Goal: Information Seeking & Learning: Learn about a topic

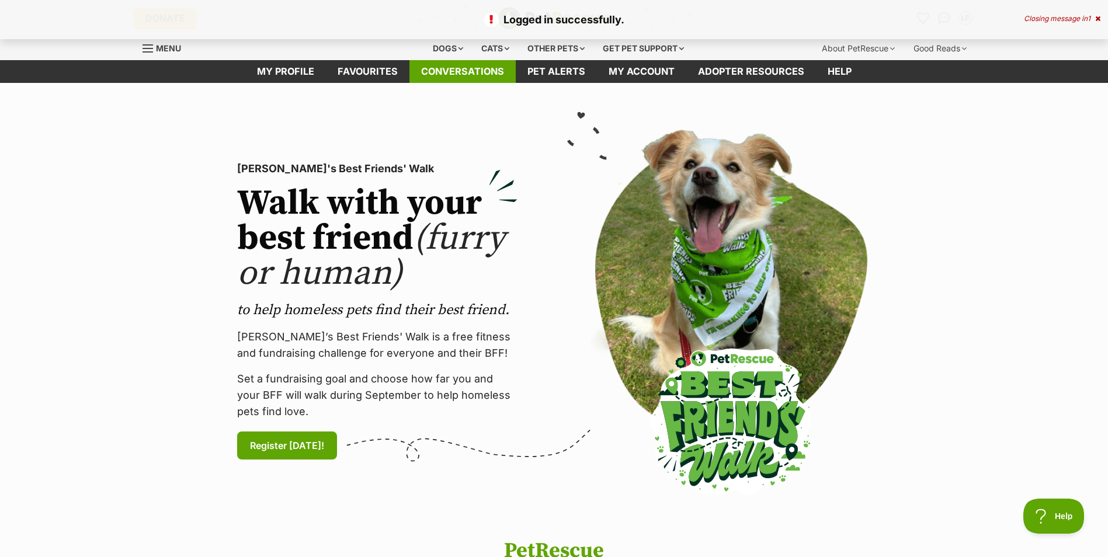
click at [480, 72] on link "Conversations" at bounding box center [463, 71] width 106 height 23
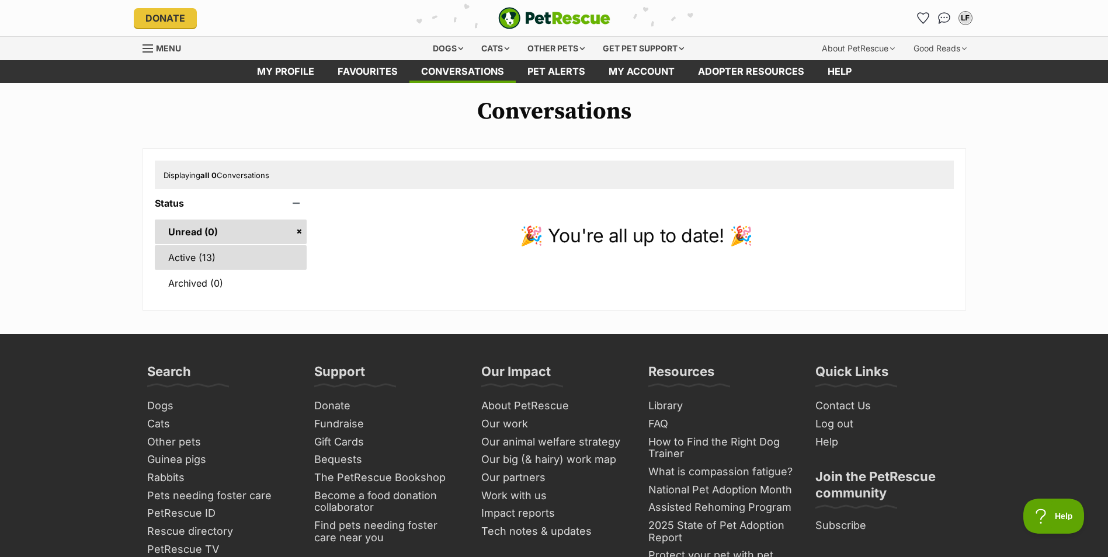
click at [197, 253] on link "Active (13)" at bounding box center [231, 257] width 152 height 25
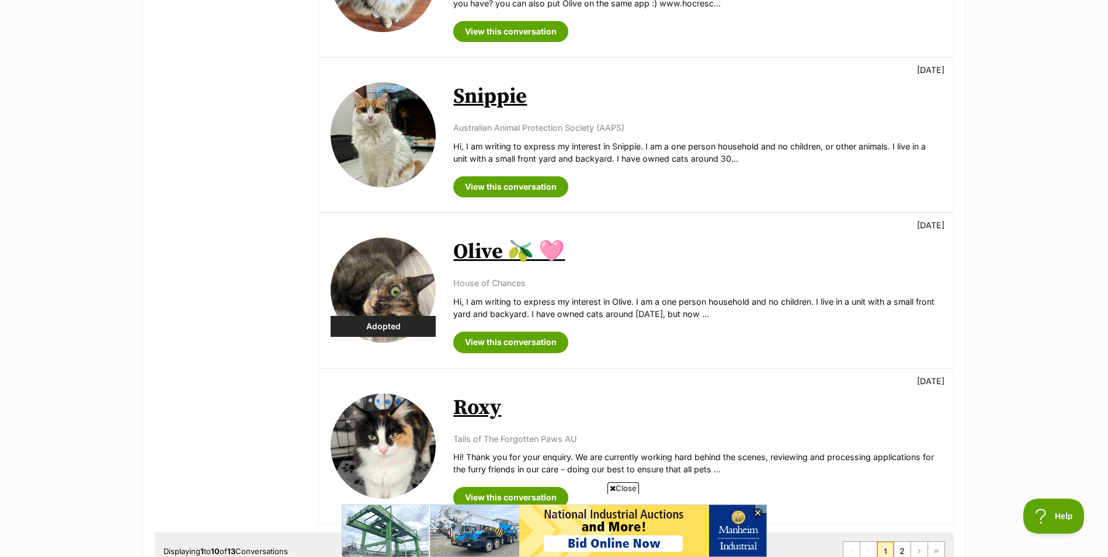
scroll to position [1285, 0]
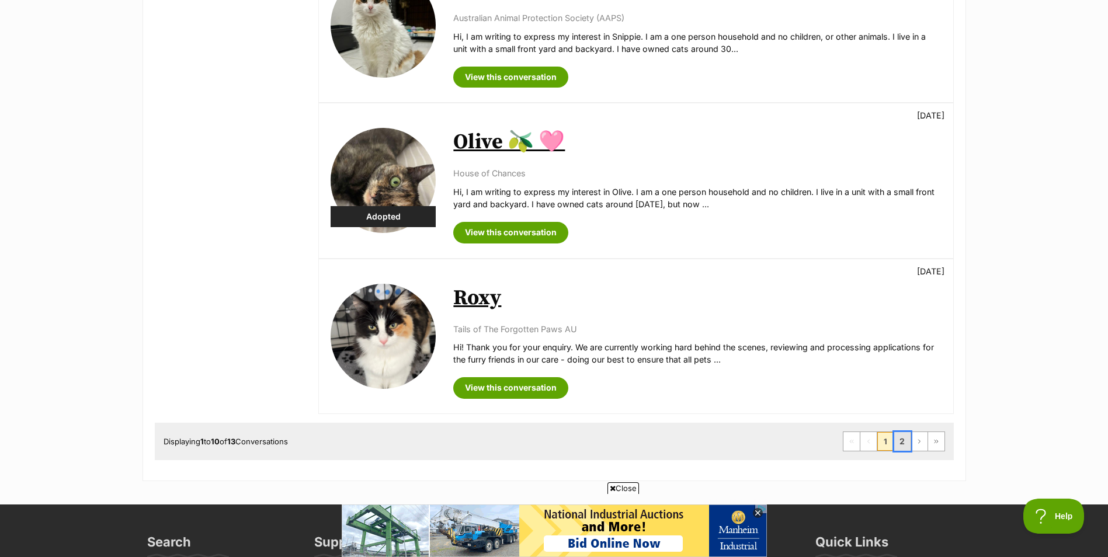
click at [901, 440] on link "2" at bounding box center [902, 441] width 16 height 19
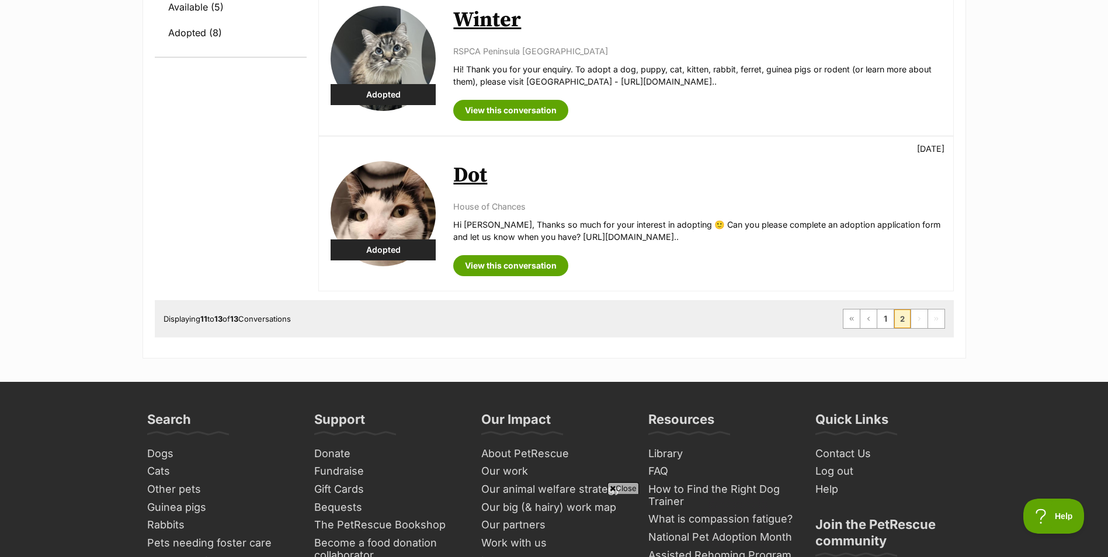
scroll to position [409, 0]
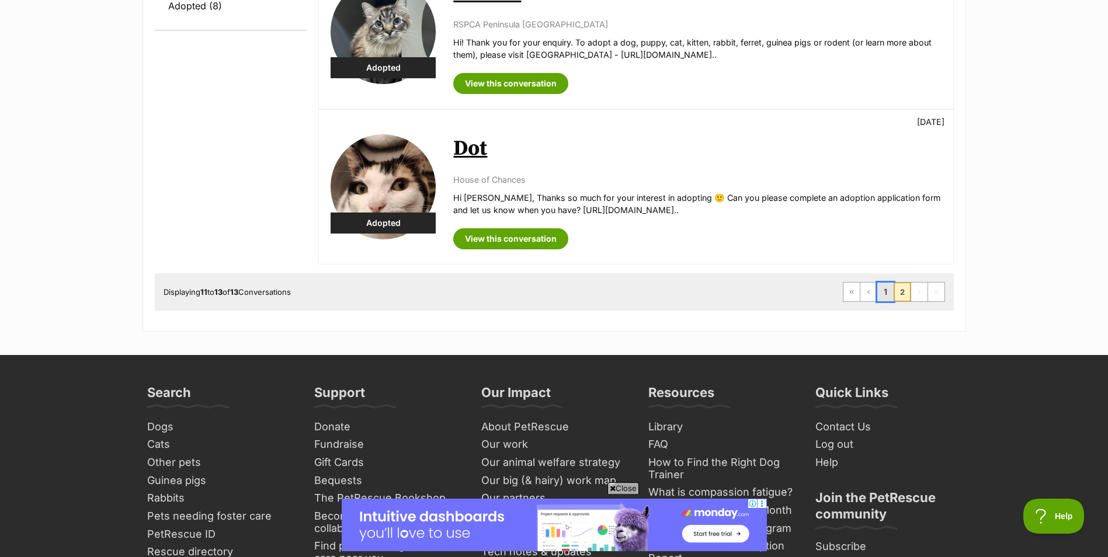
click at [887, 293] on link "1" at bounding box center [885, 292] width 16 height 19
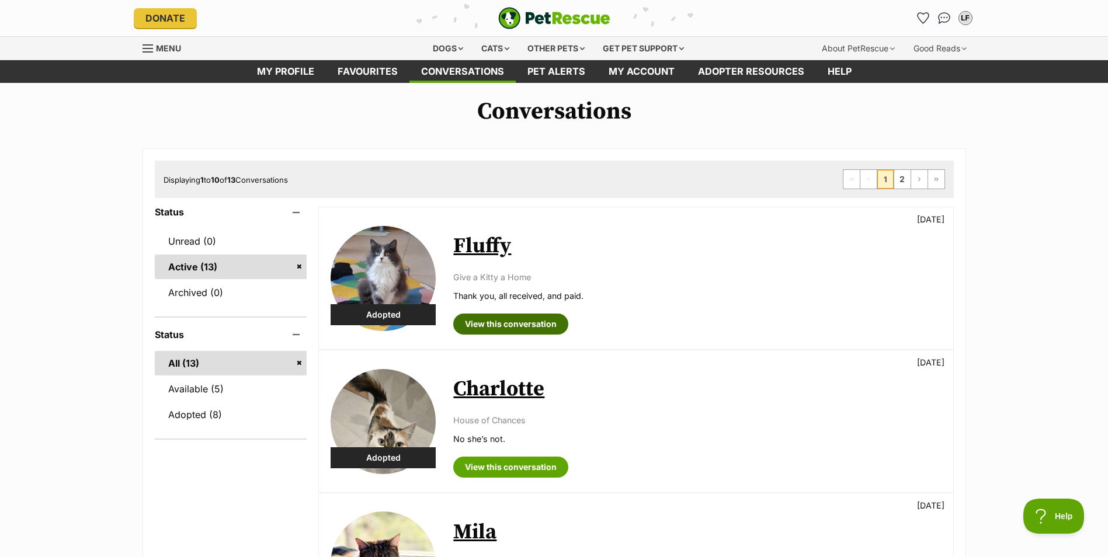
click at [522, 324] on link "View this conversation" at bounding box center [510, 324] width 115 height 21
drag, startPoint x: 966, startPoint y: 18, endPoint x: 960, endPoint y: 20, distance: 6.7
click at [966, 18] on div "LF" at bounding box center [965, 18] width 15 height 15
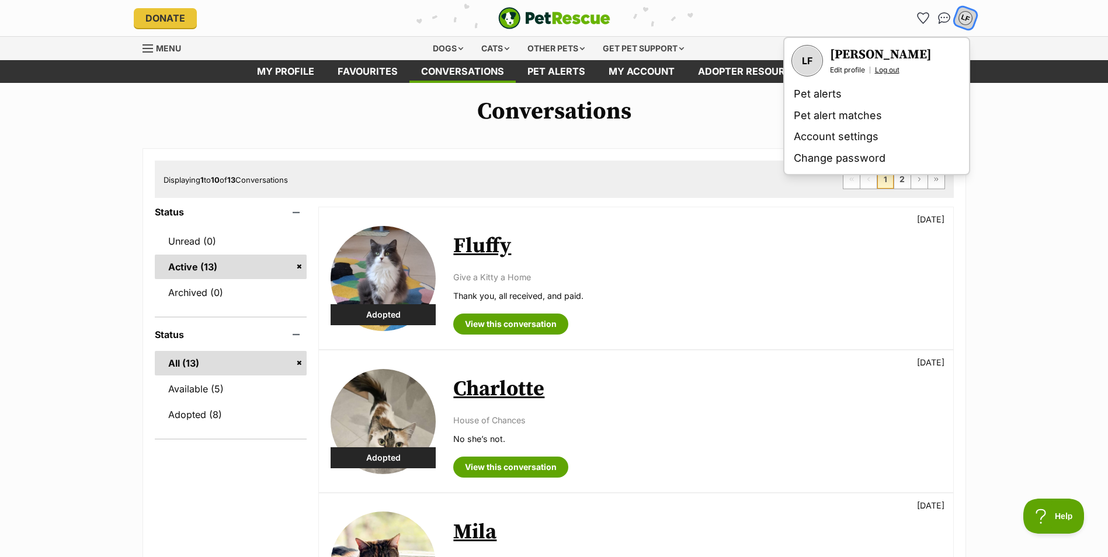
click at [894, 69] on link "Log out" at bounding box center [887, 69] width 25 height 9
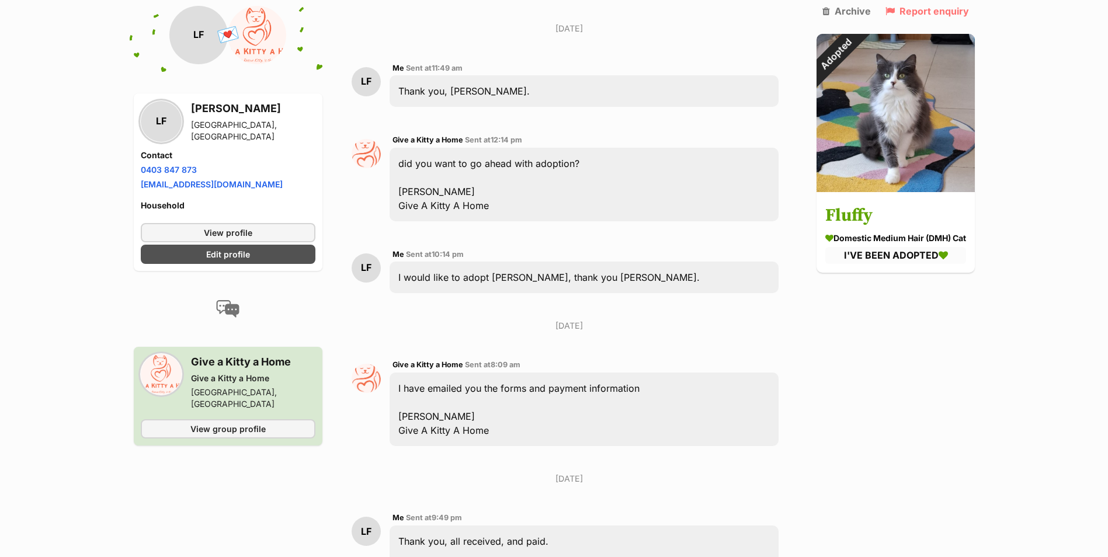
scroll to position [2831, 0]
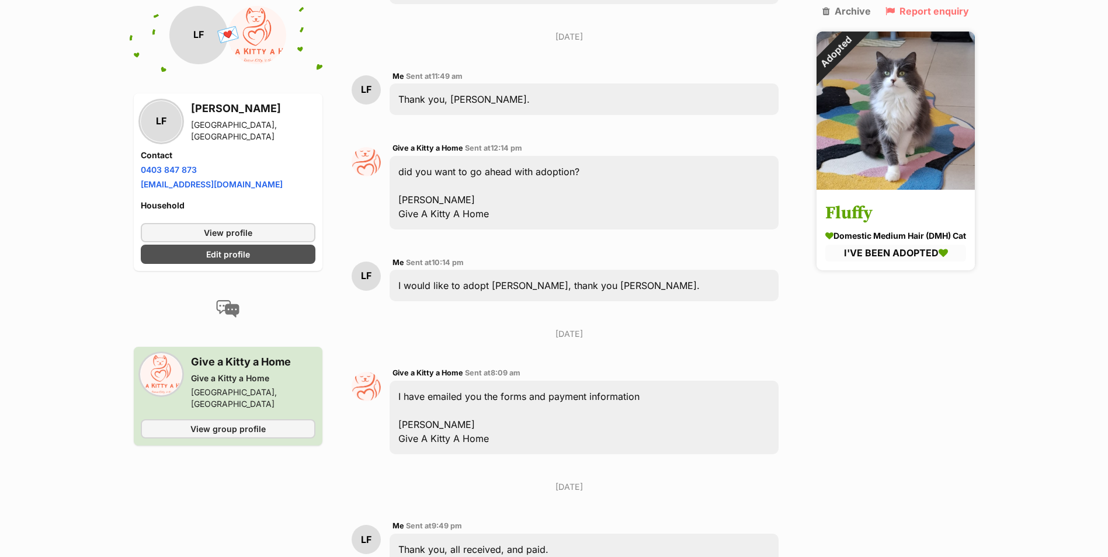
click at [884, 129] on img at bounding box center [896, 111] width 158 height 158
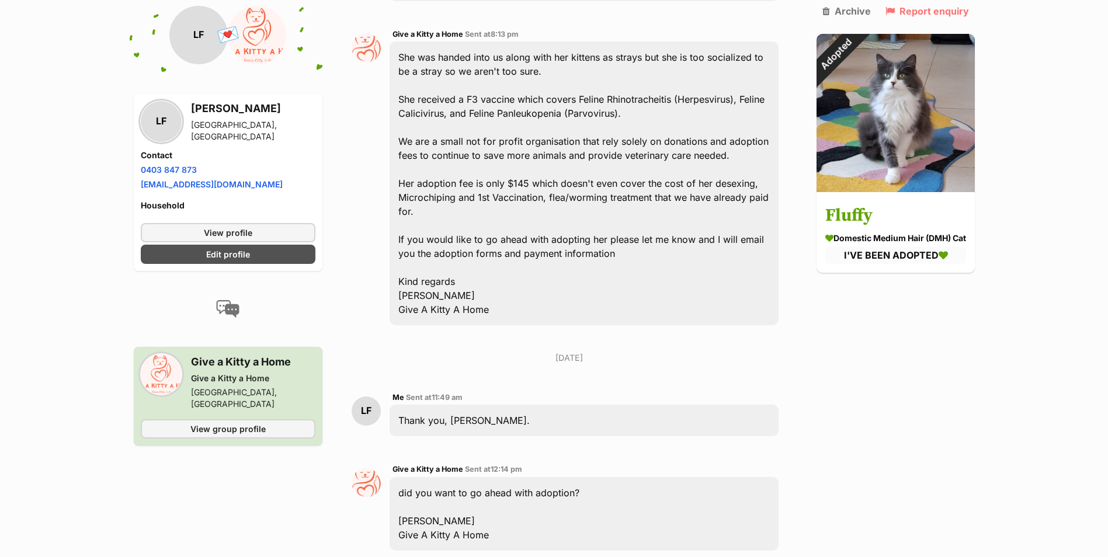
scroll to position [2481, 0]
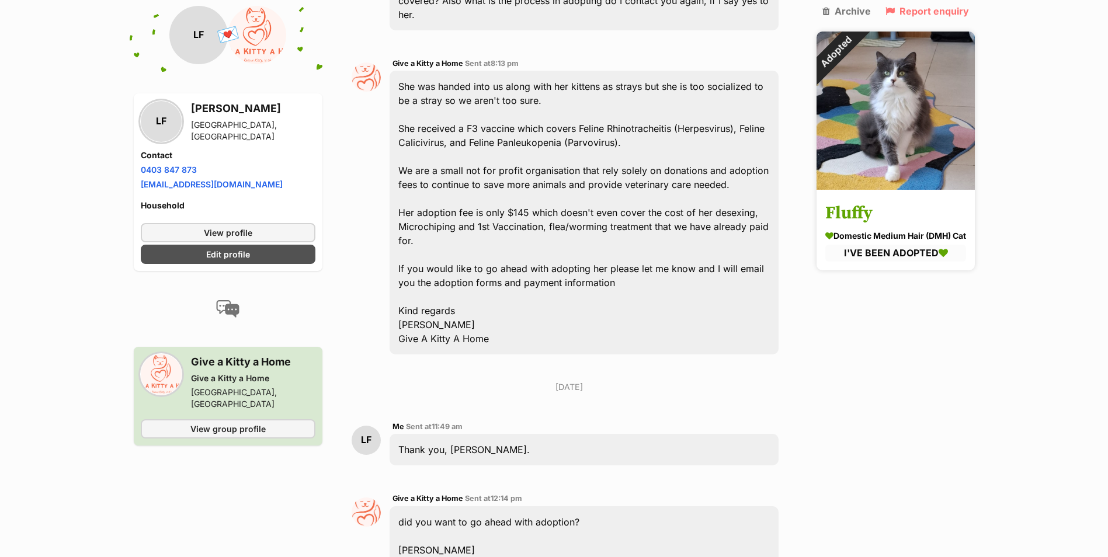
click at [887, 134] on img at bounding box center [896, 111] width 158 height 158
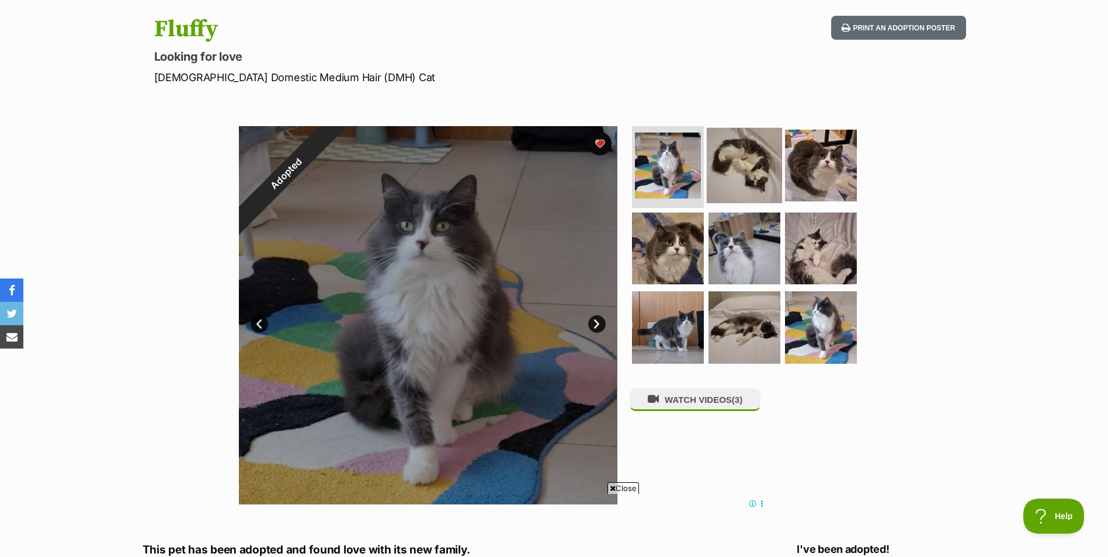
click at [745, 169] on img at bounding box center [744, 165] width 75 height 75
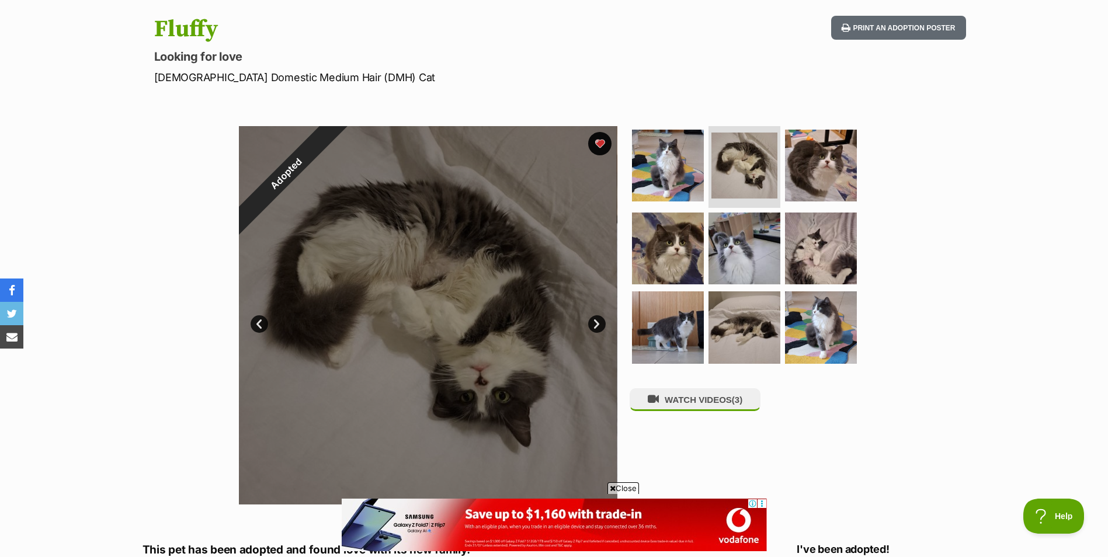
click at [598, 325] on link "Next" at bounding box center [597, 324] width 18 height 18
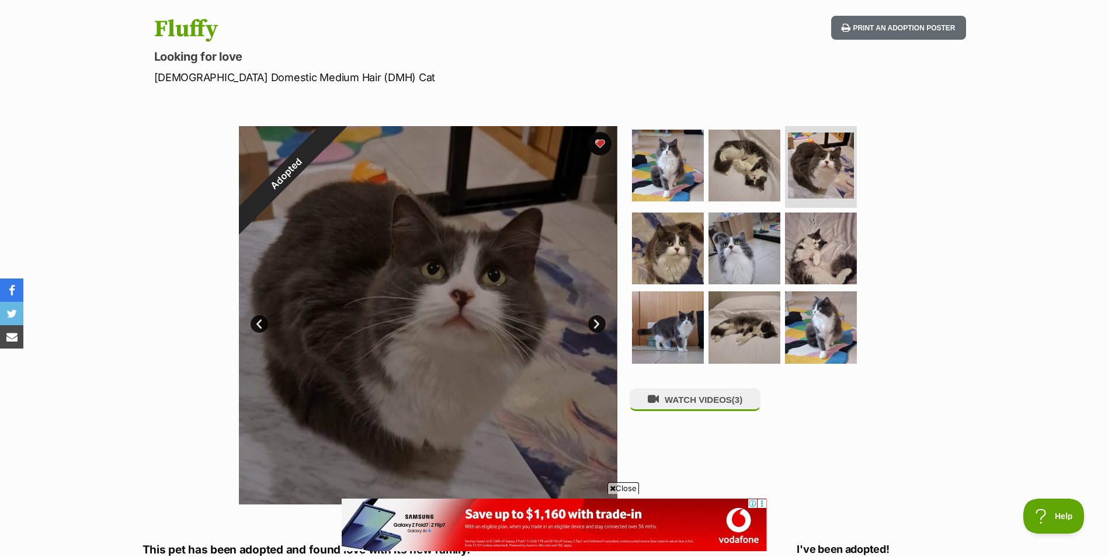
click at [596, 324] on link "Next" at bounding box center [597, 324] width 18 height 18
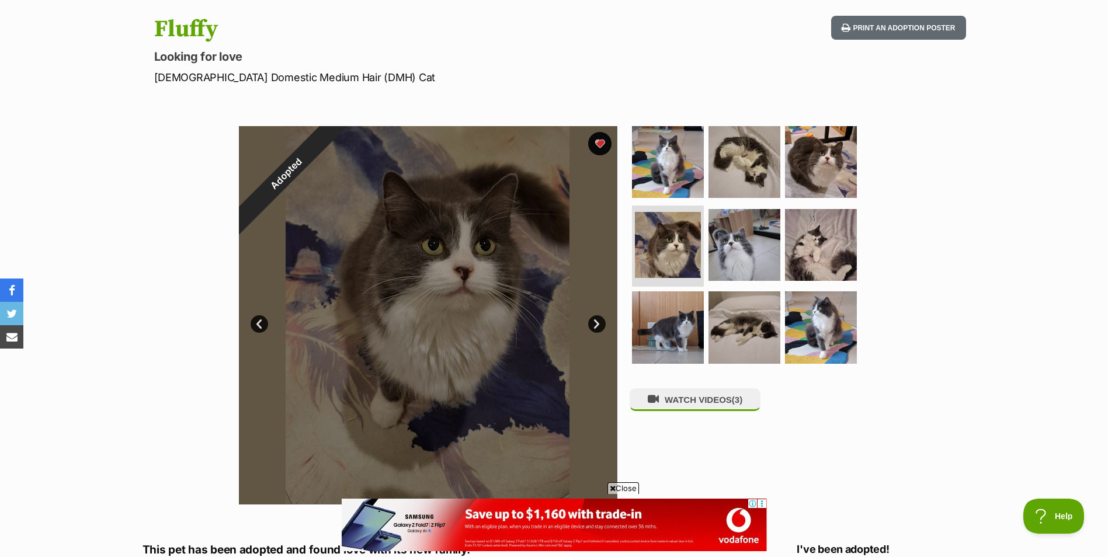
click at [596, 324] on link "Next" at bounding box center [597, 324] width 18 height 18
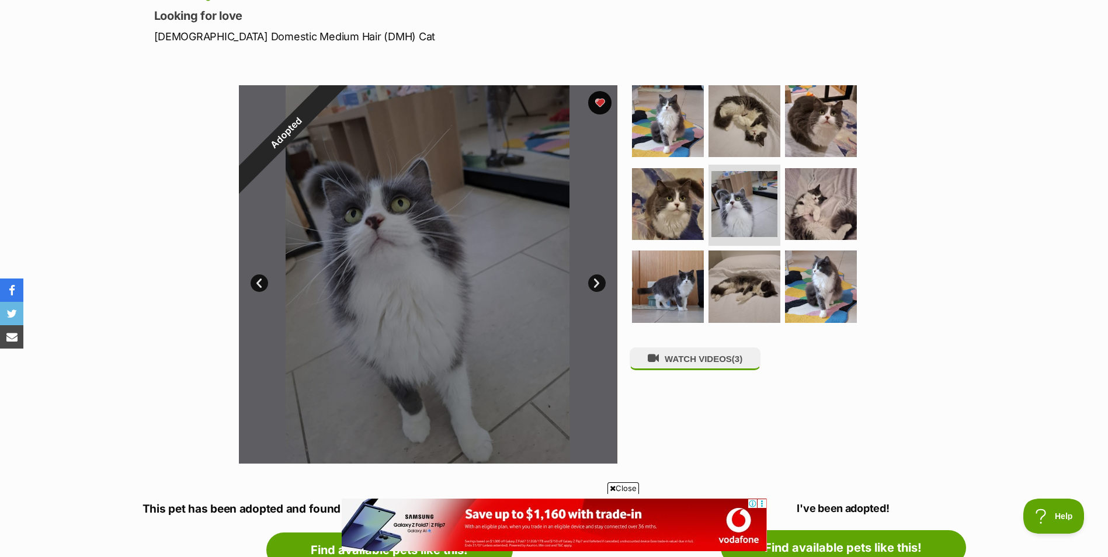
scroll to position [175, 0]
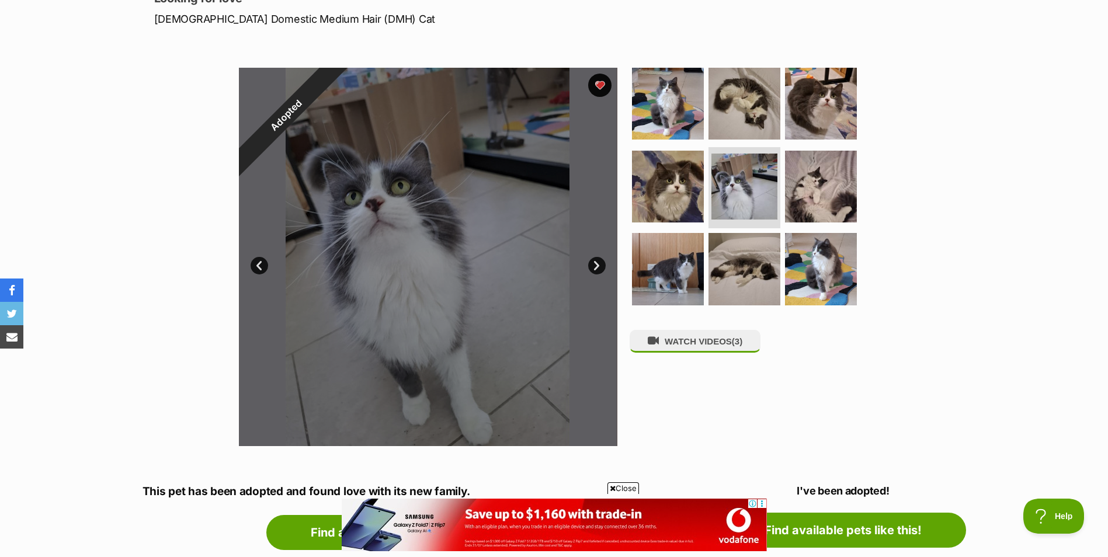
click at [592, 265] on link "Next" at bounding box center [597, 266] width 18 height 18
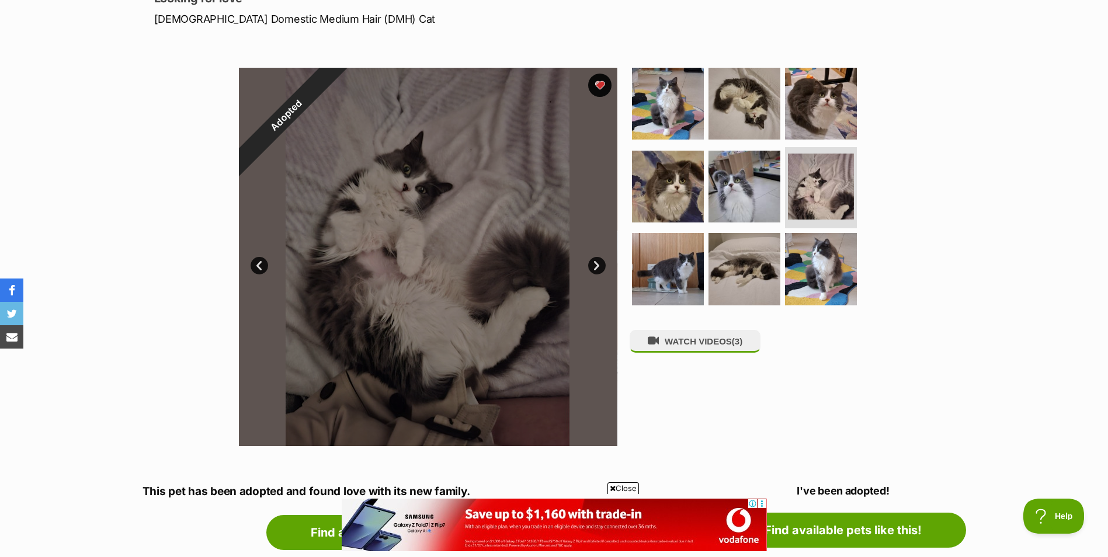
click at [589, 265] on link "Next" at bounding box center [597, 266] width 18 height 18
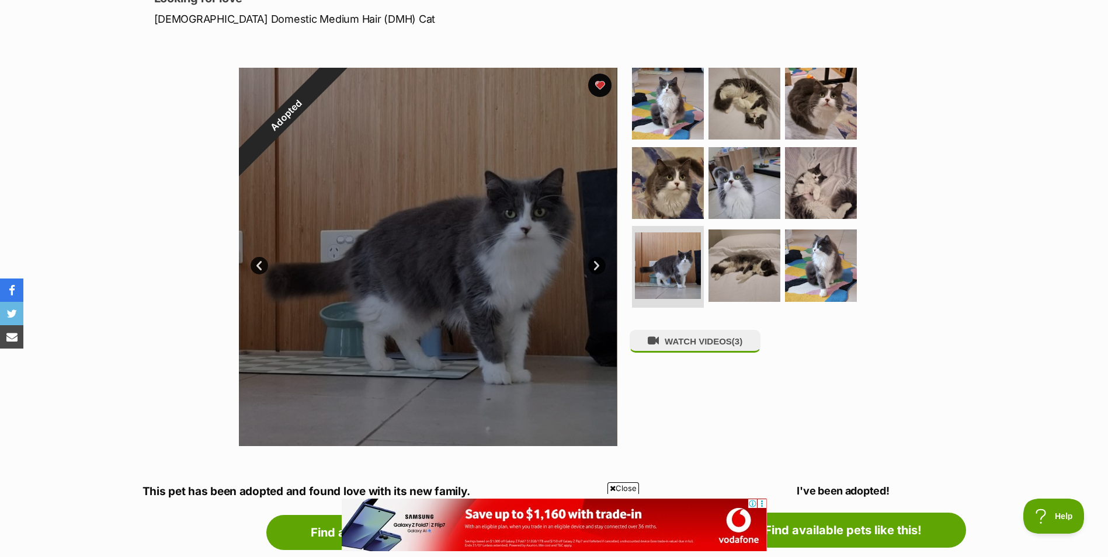
click at [598, 267] on link "Next" at bounding box center [597, 266] width 18 height 18
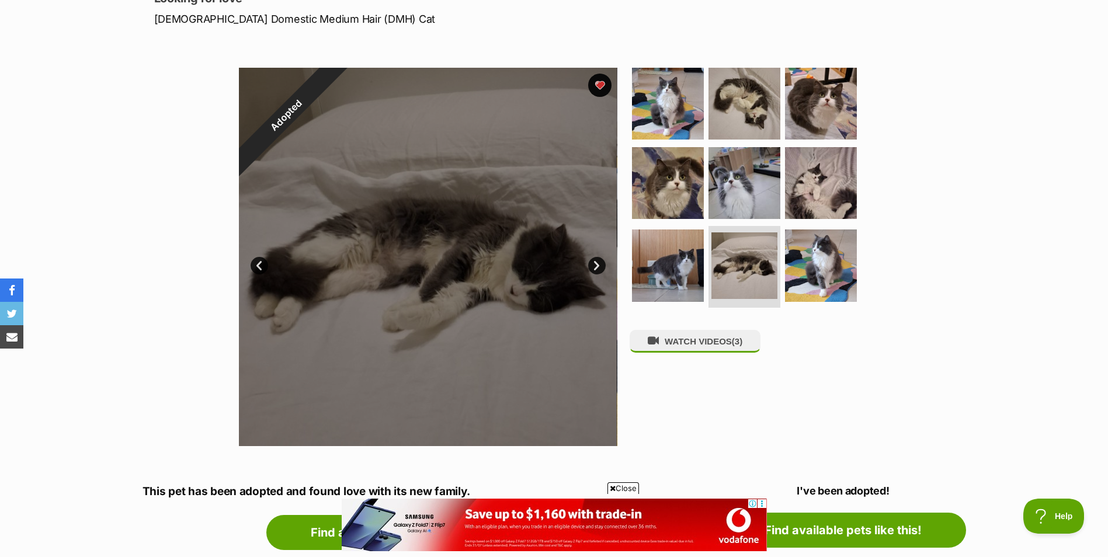
click at [598, 267] on link "Next" at bounding box center [597, 266] width 18 height 18
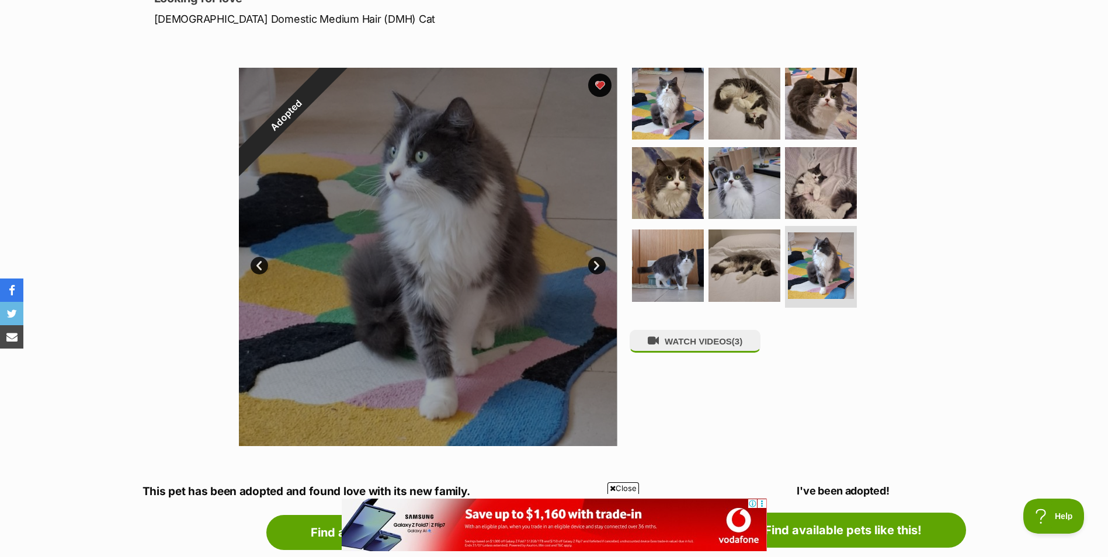
click at [592, 268] on link "Next" at bounding box center [597, 266] width 18 height 18
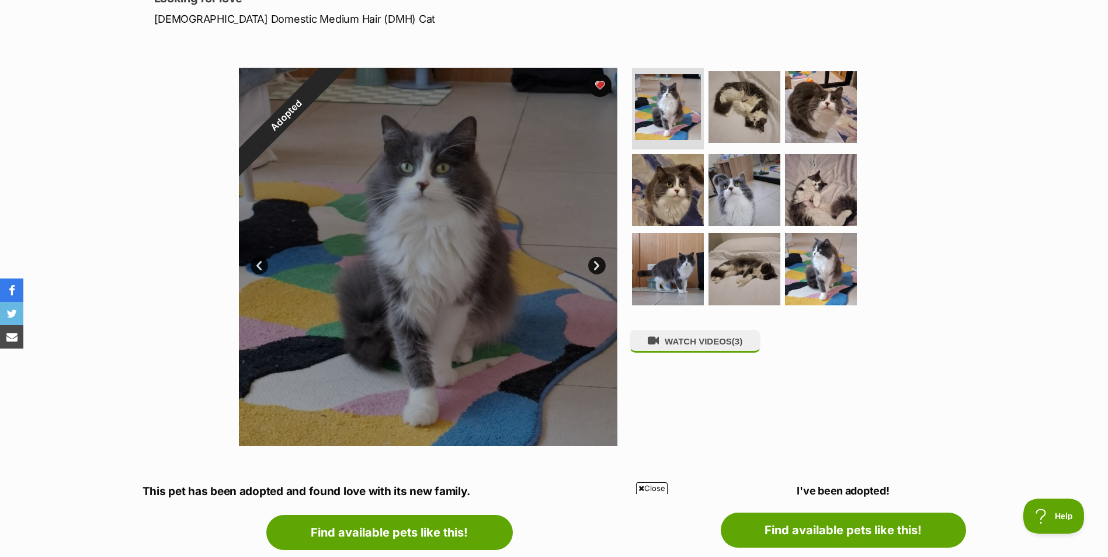
click at [655, 489] on span "Close" at bounding box center [652, 489] width 32 height 12
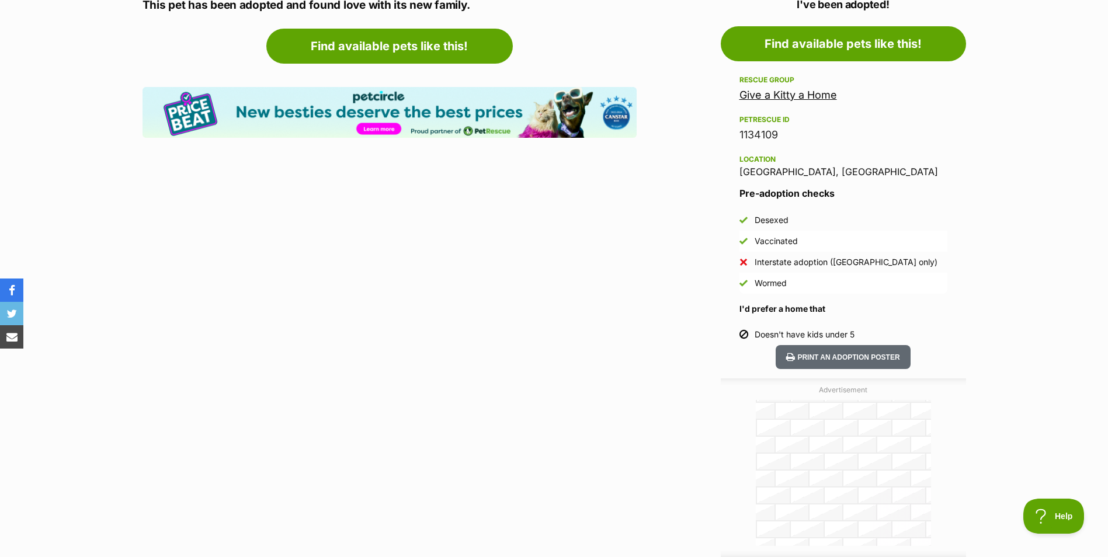
scroll to position [643, 0]
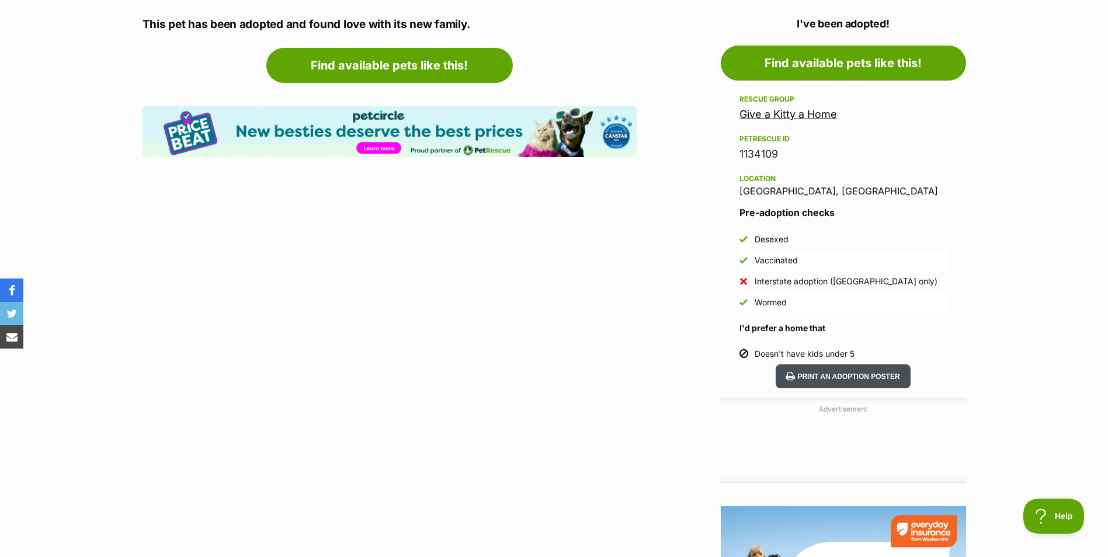
click at [838, 377] on button "Print an adoption poster" at bounding box center [843, 377] width 134 height 24
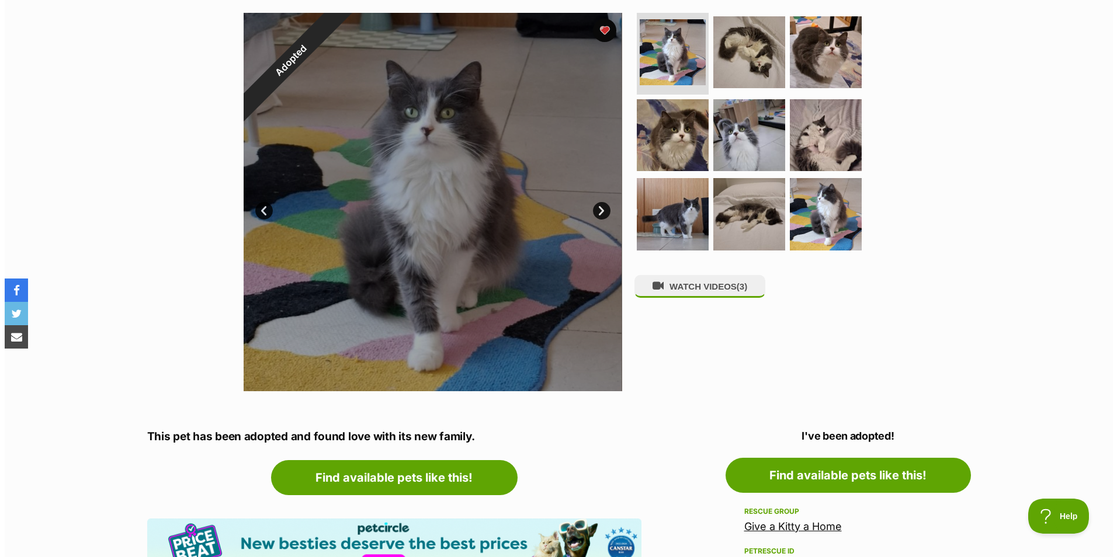
scroll to position [175, 0]
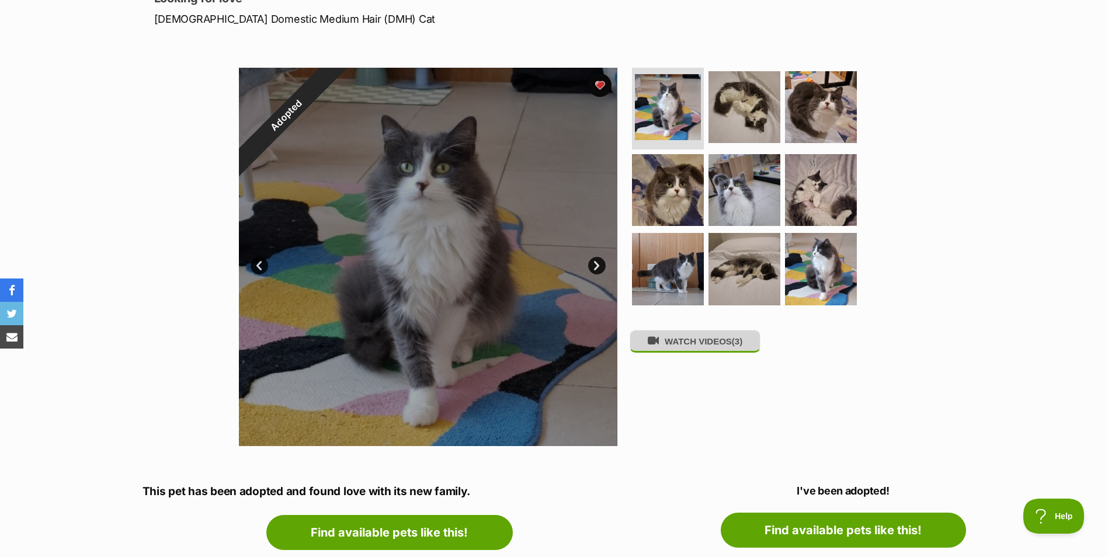
click at [689, 347] on button "WATCH VIDEOS (3)" at bounding box center [695, 341] width 131 height 23
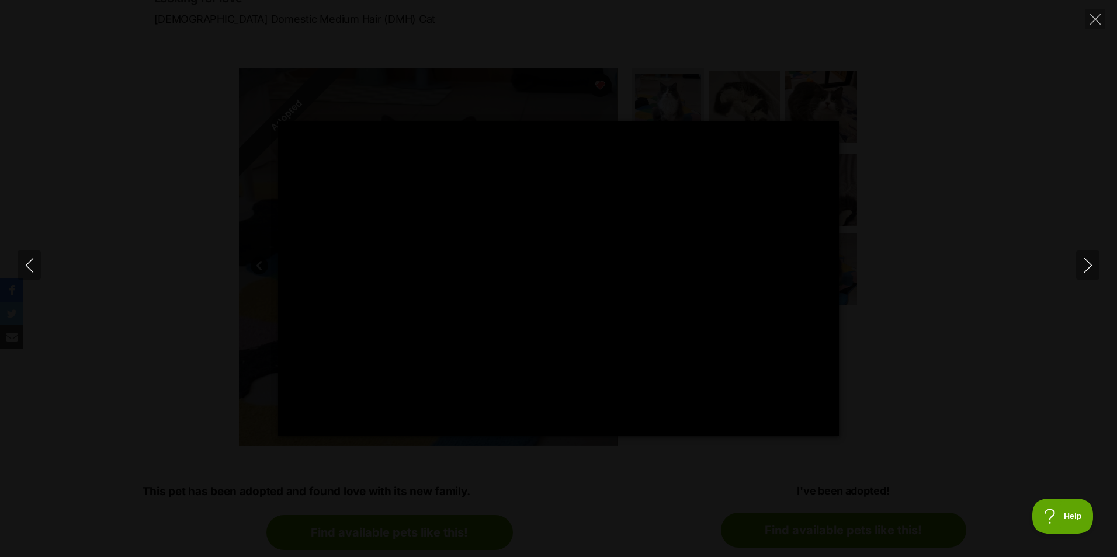
type input "100"
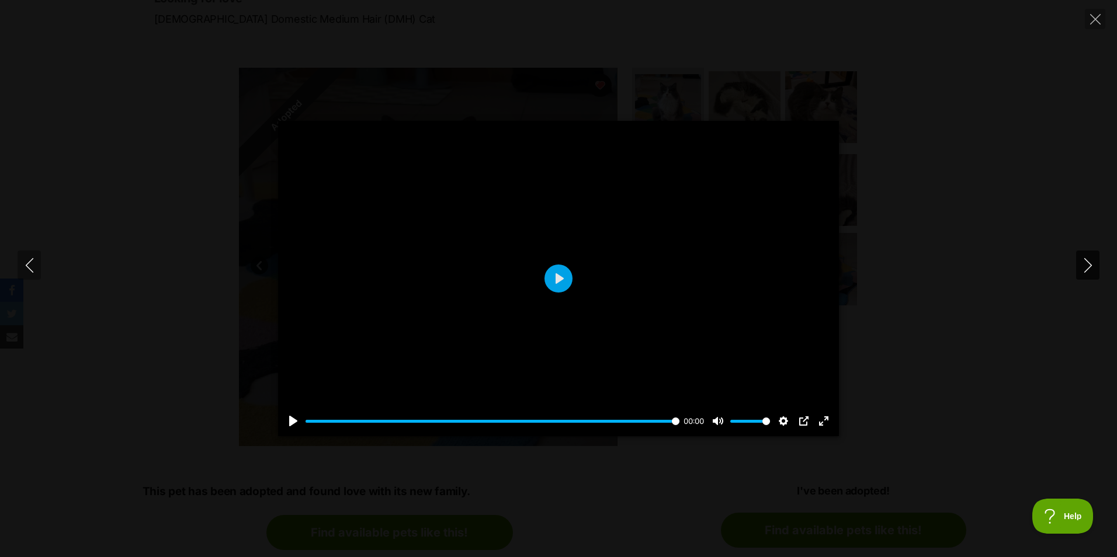
click at [1086, 264] on icon "Next" at bounding box center [1088, 265] width 15 height 15
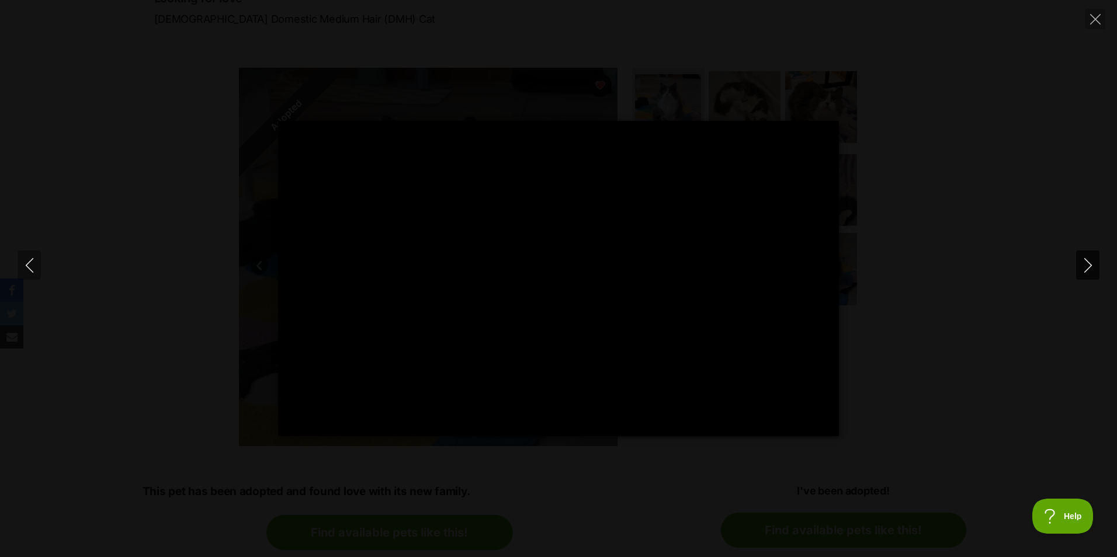
scroll to position [0, 0]
type input "100"
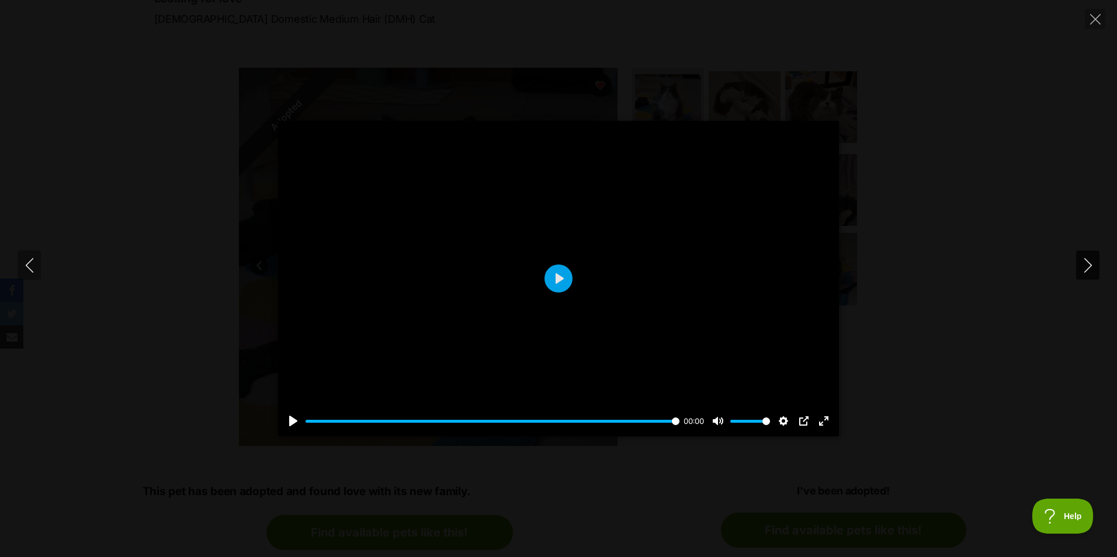
click at [1089, 264] on icon "Next" at bounding box center [1088, 265] width 15 height 15
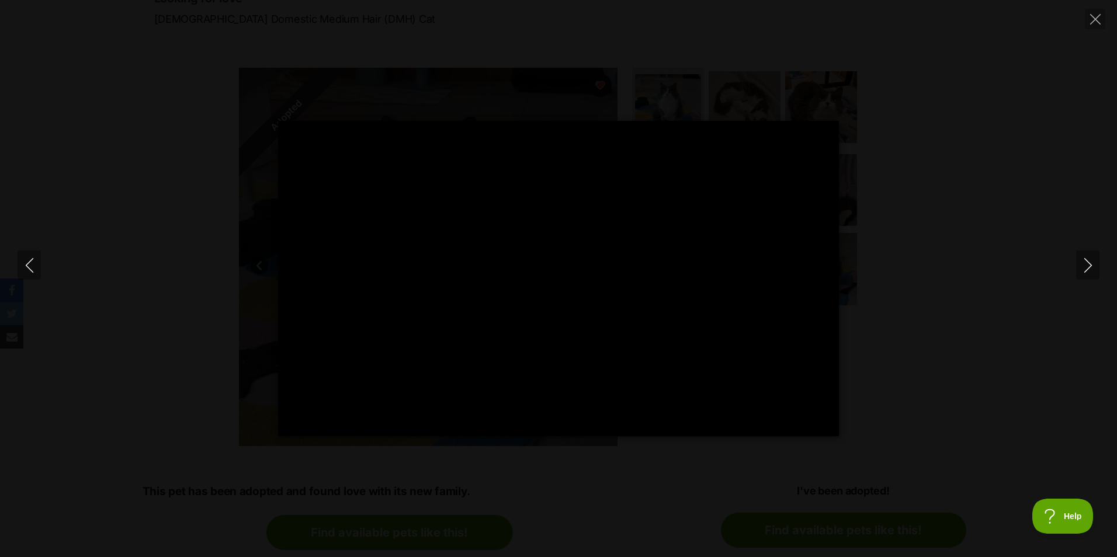
type input "100"
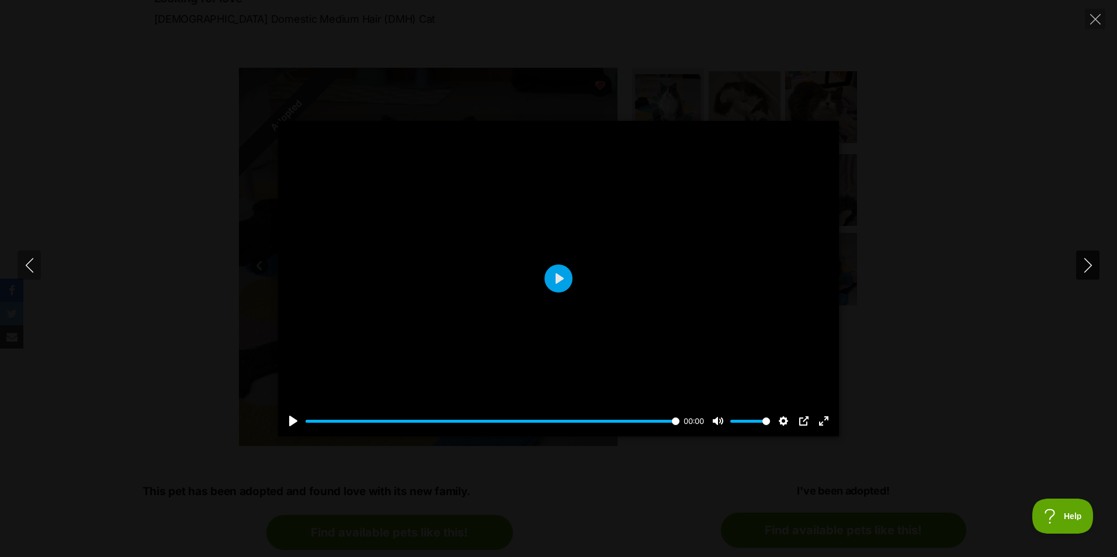
click at [1086, 263] on icon "Next" at bounding box center [1088, 265] width 15 height 15
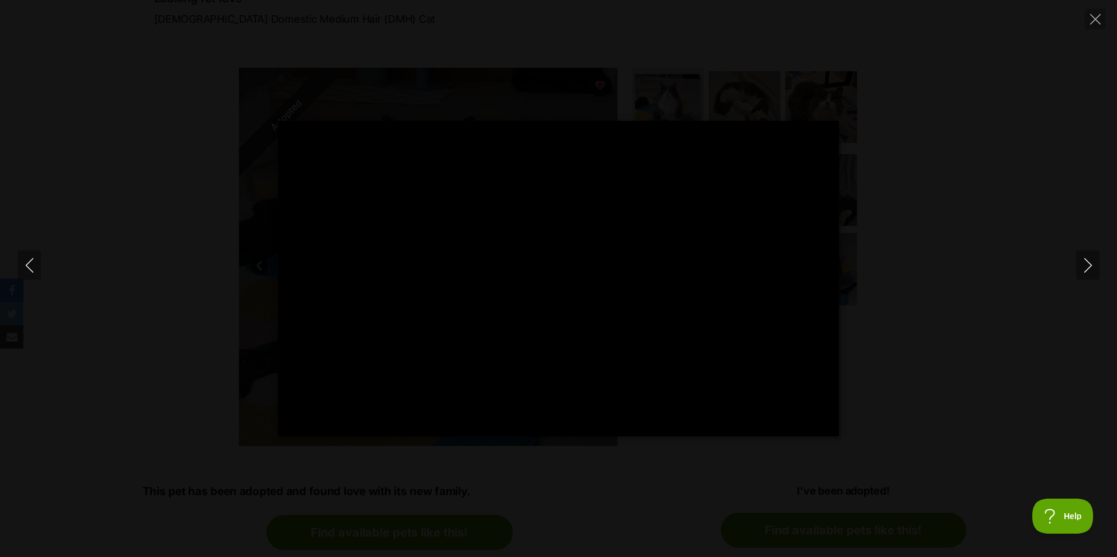
type input "89.68"
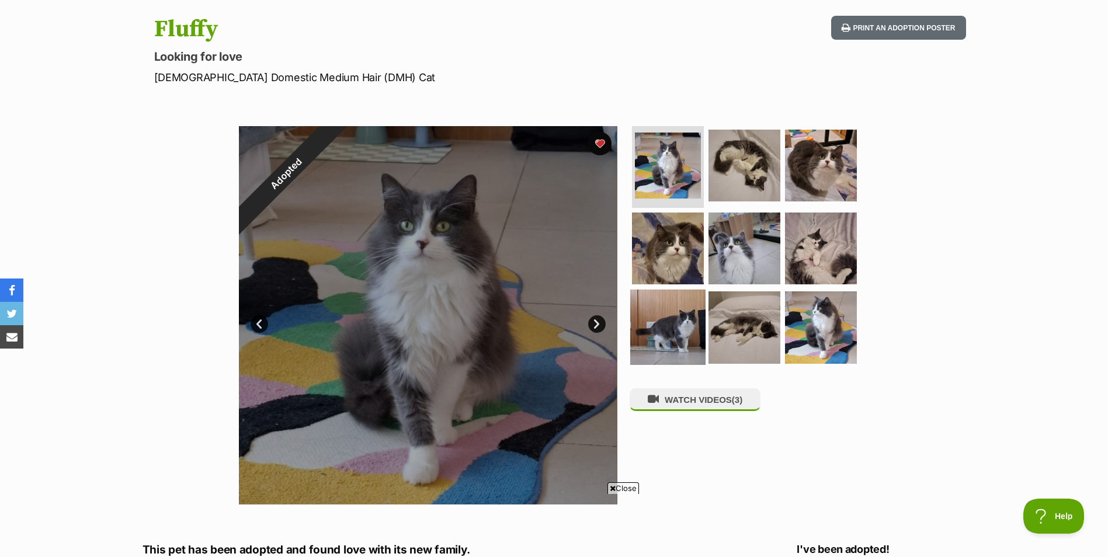
click at [670, 328] on img at bounding box center [667, 327] width 75 height 75
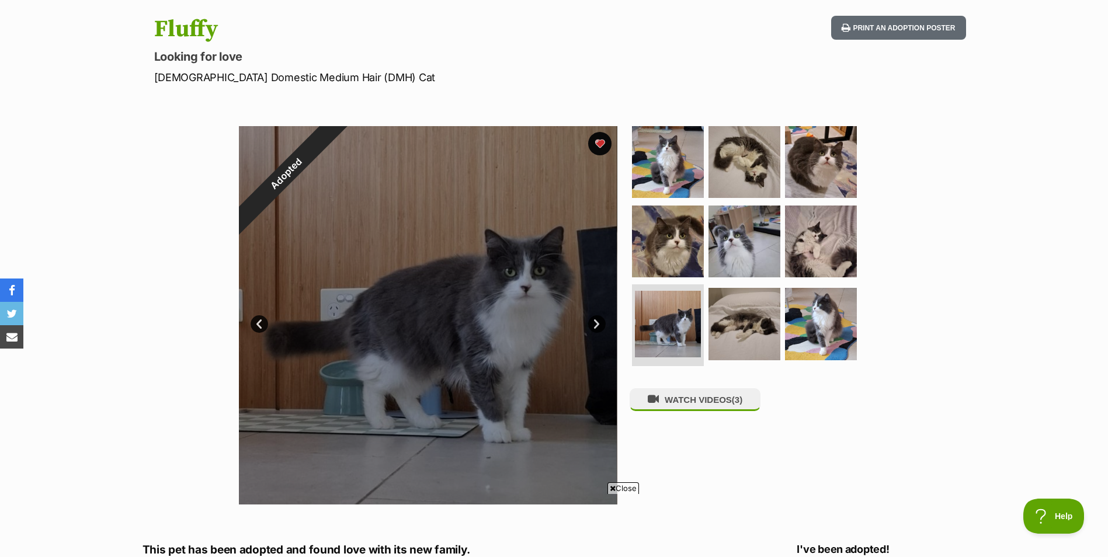
click at [261, 321] on link "Prev" at bounding box center [260, 324] width 18 height 18
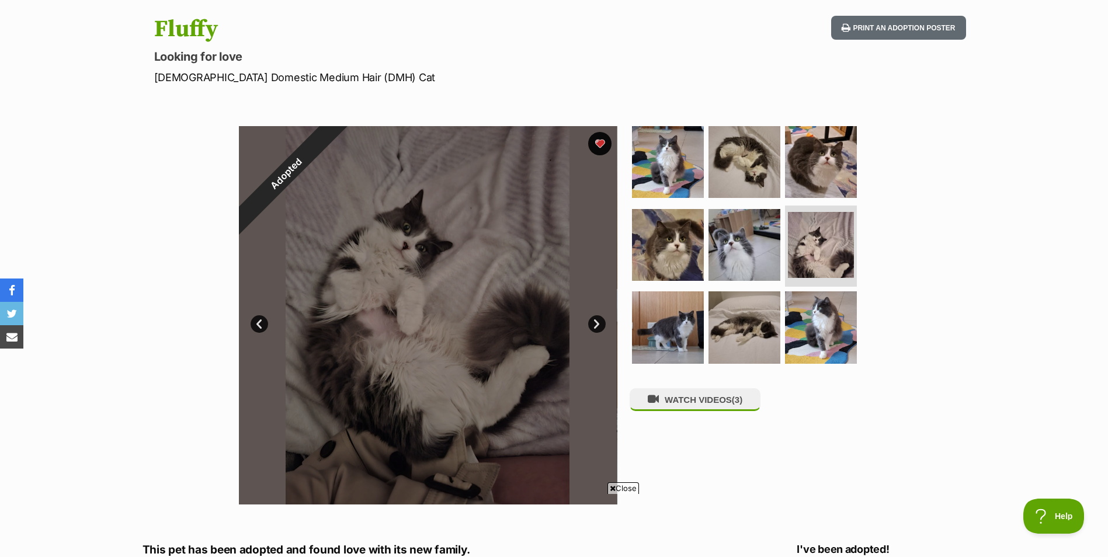
click at [252, 325] on link "Prev" at bounding box center [260, 324] width 18 height 18
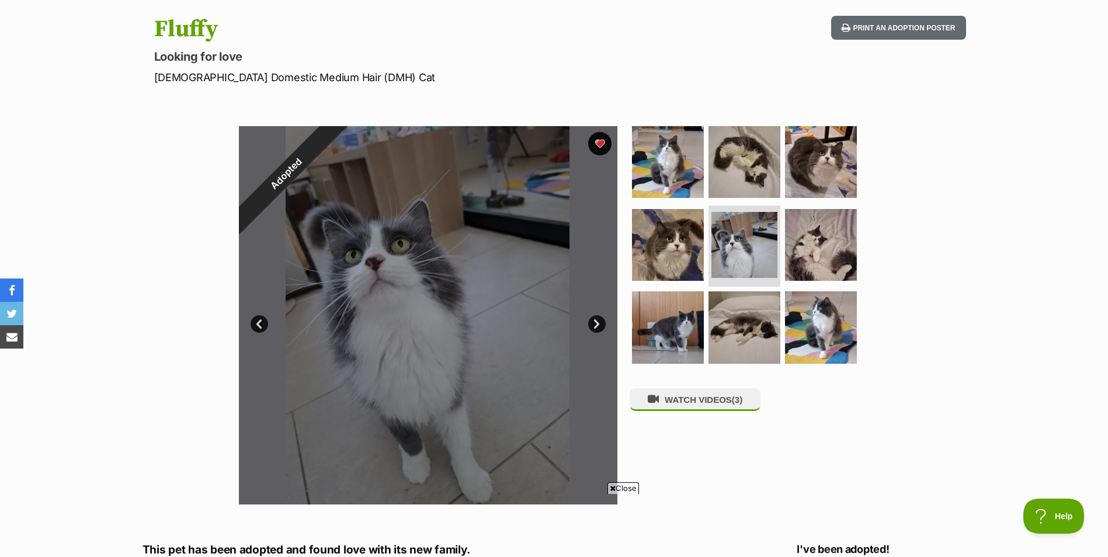
click at [260, 322] on link "Prev" at bounding box center [260, 324] width 18 height 18
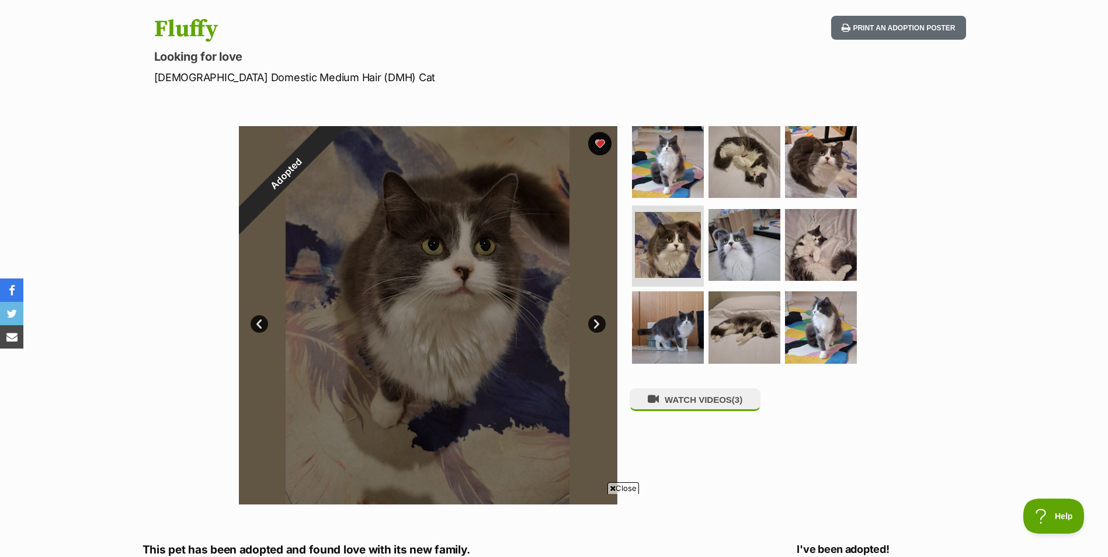
click at [259, 324] on link "Prev" at bounding box center [260, 324] width 18 height 18
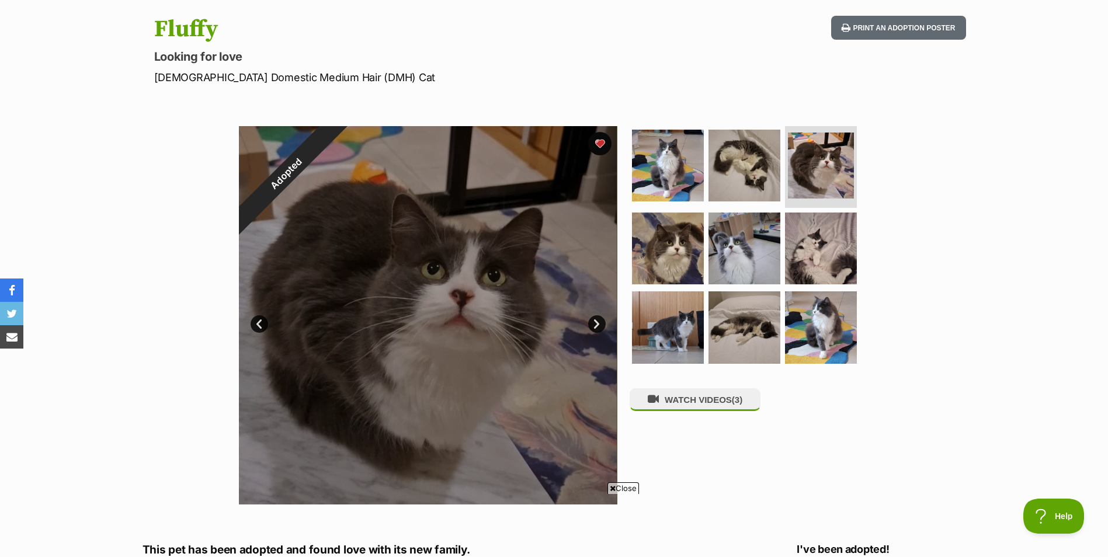
click at [259, 324] on link "Prev" at bounding box center [260, 324] width 18 height 18
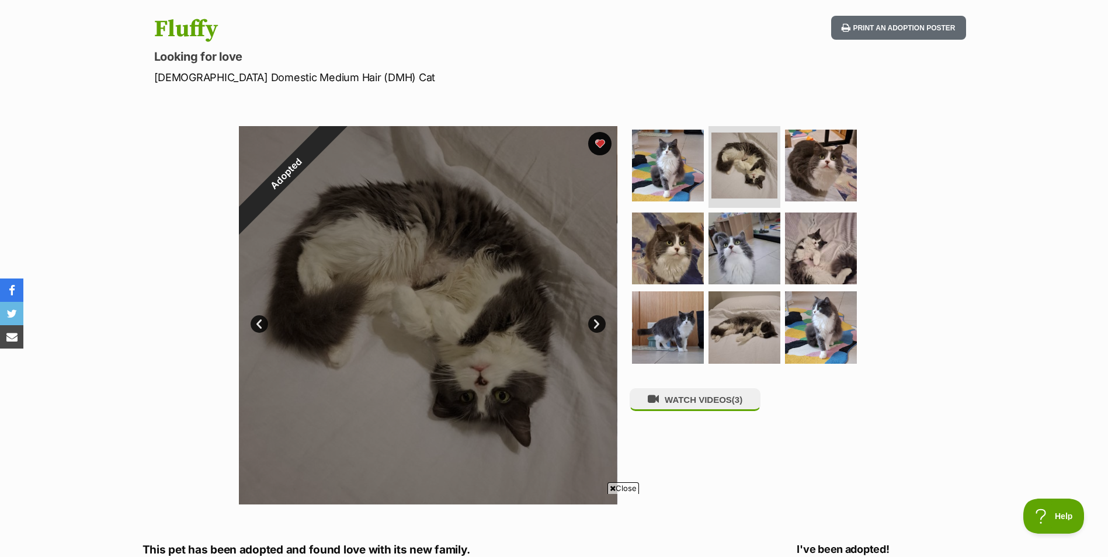
click at [259, 324] on link "Prev" at bounding box center [260, 324] width 18 height 18
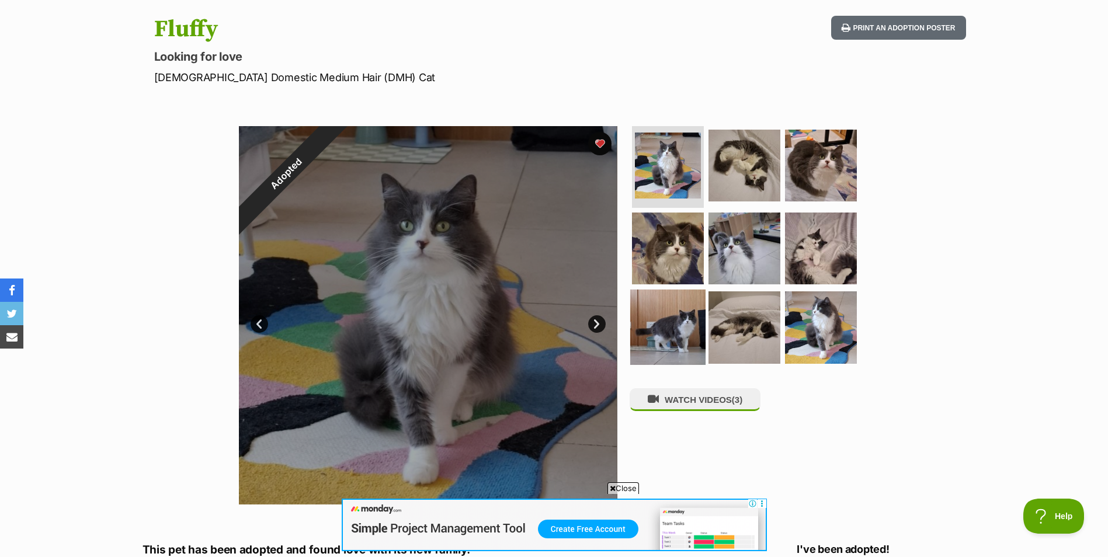
click at [665, 320] on img at bounding box center [667, 327] width 75 height 75
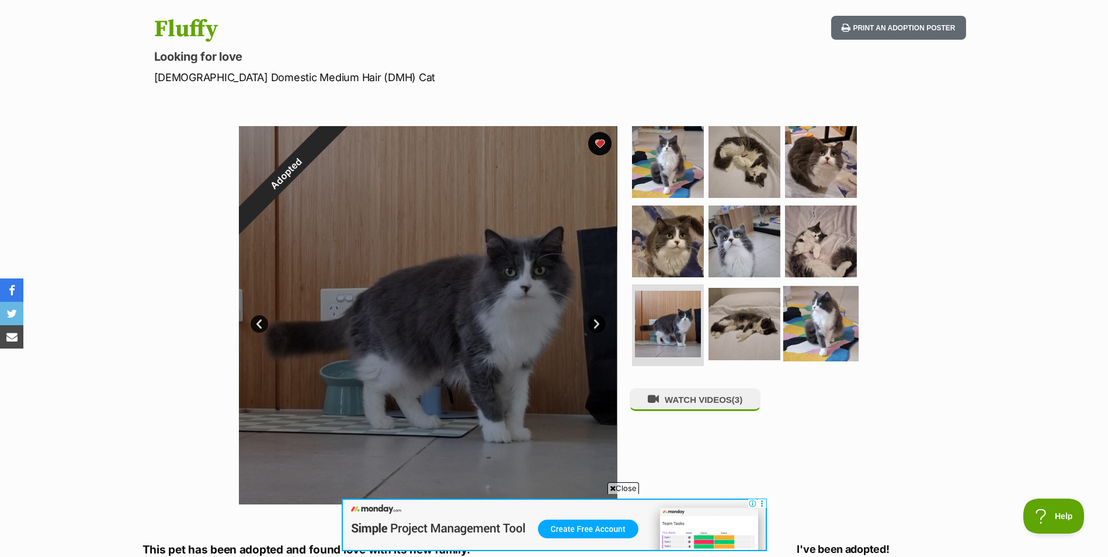
click at [828, 319] on img at bounding box center [820, 323] width 75 height 75
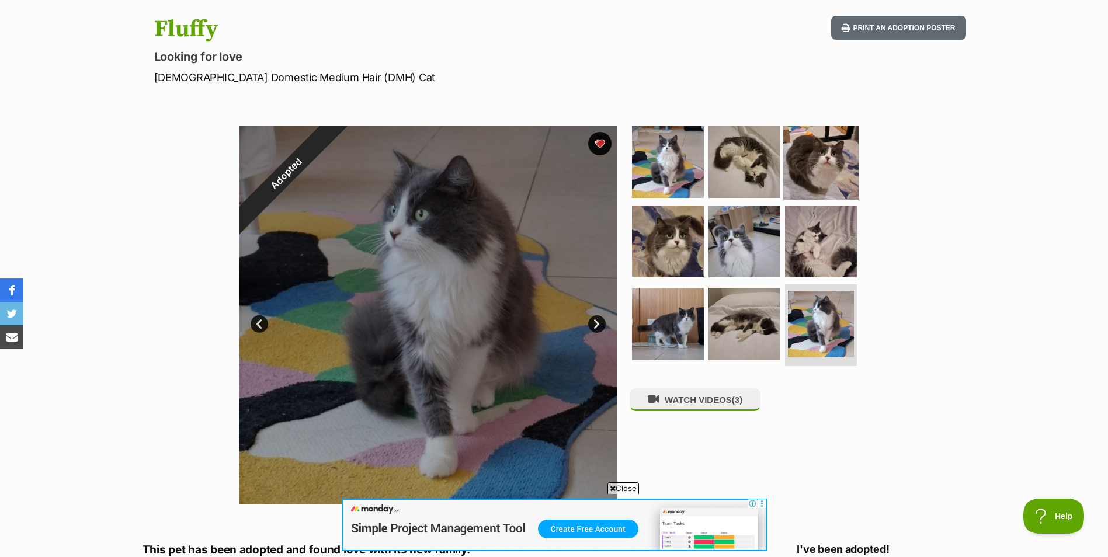
click at [826, 171] on img at bounding box center [820, 161] width 75 height 75
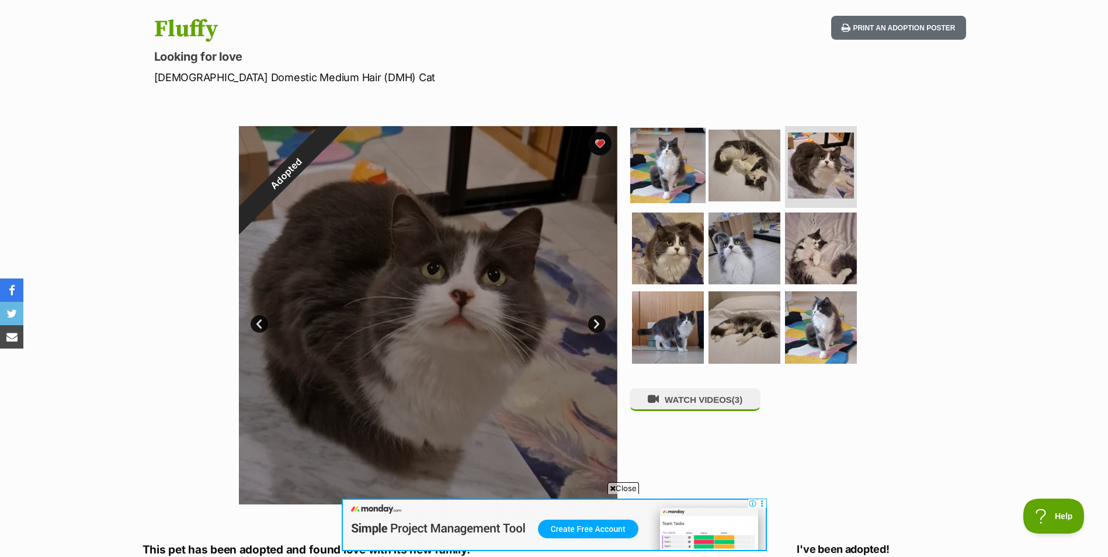
click at [680, 182] on img at bounding box center [667, 165] width 75 height 75
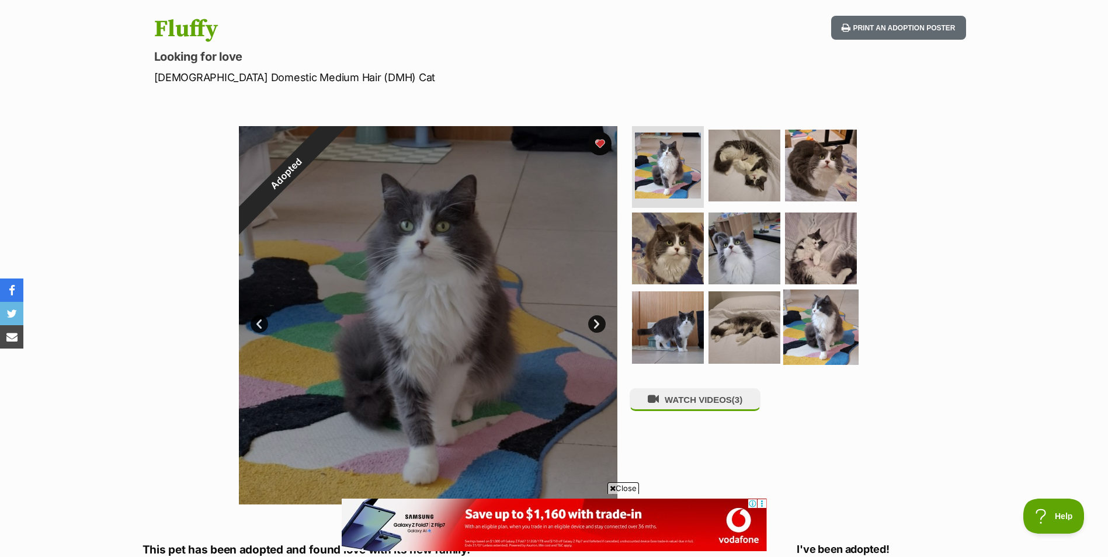
click at [830, 325] on img at bounding box center [820, 327] width 75 height 75
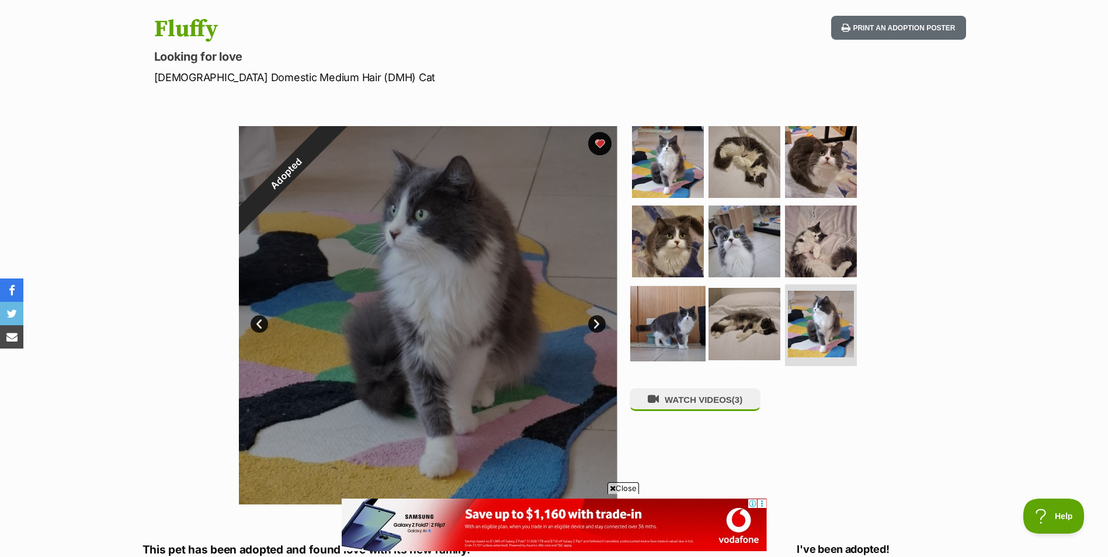
click at [676, 321] on img at bounding box center [667, 323] width 75 height 75
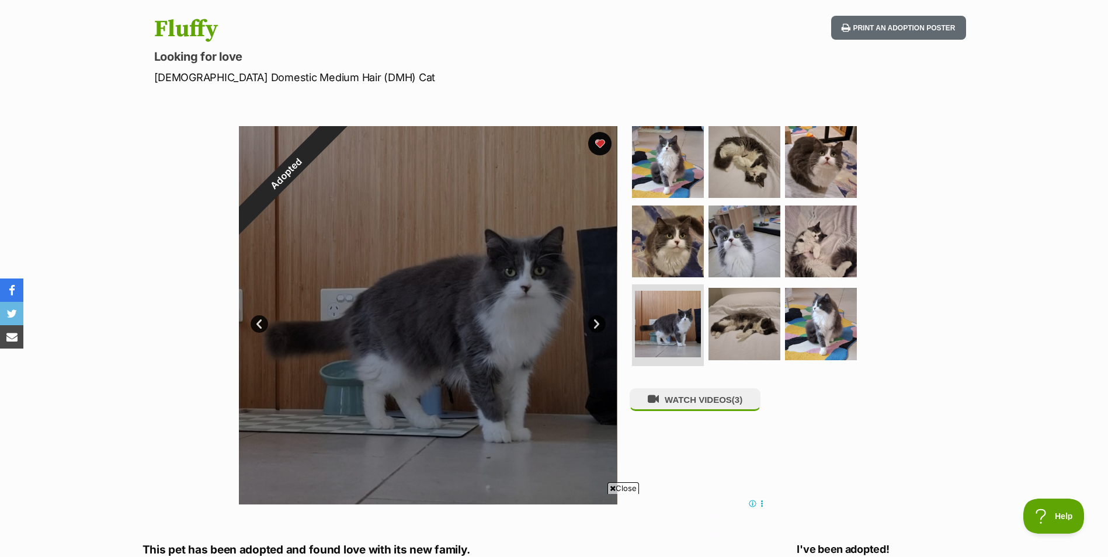
click at [596, 324] on link "Next" at bounding box center [597, 324] width 18 height 18
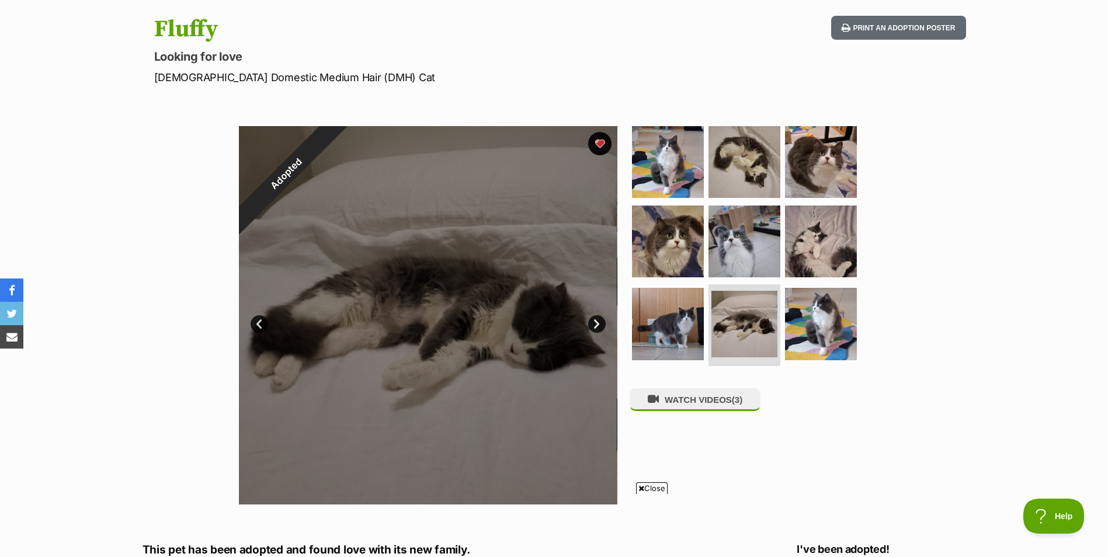
click at [596, 324] on link "Next" at bounding box center [597, 324] width 18 height 18
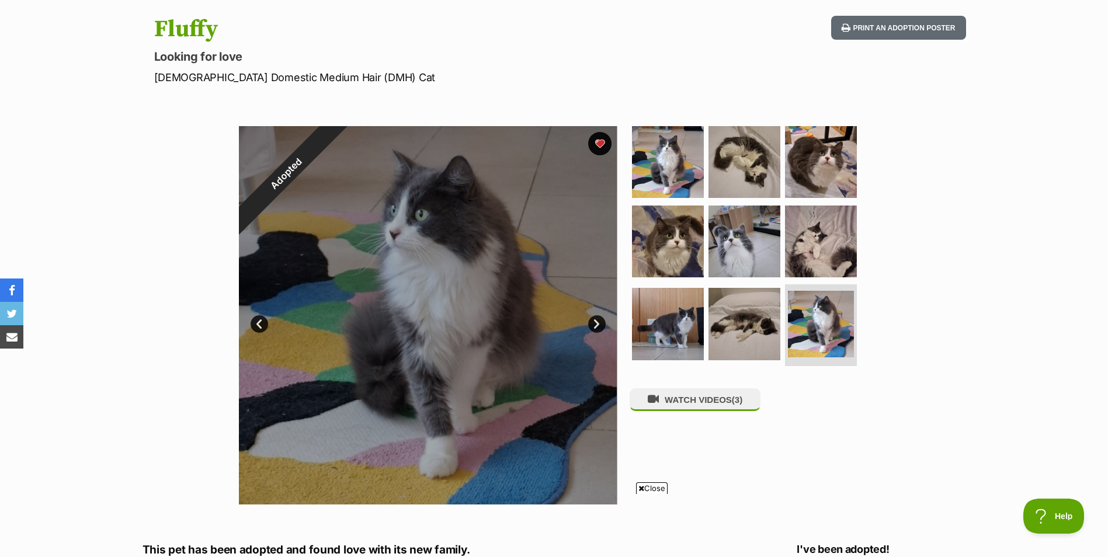
click at [596, 324] on link "Next" at bounding box center [597, 324] width 18 height 18
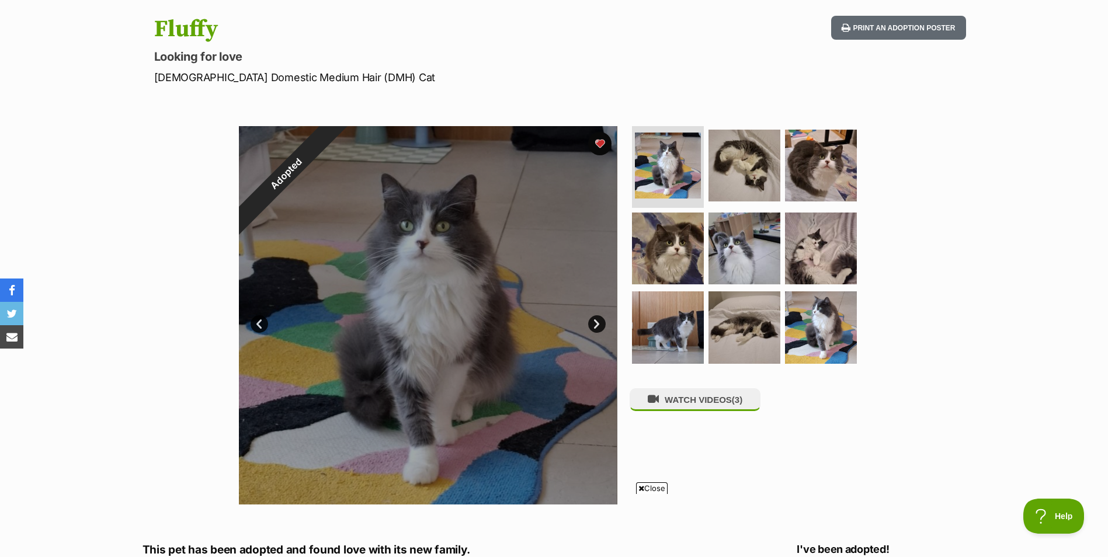
click at [597, 324] on link "Next" at bounding box center [597, 324] width 18 height 18
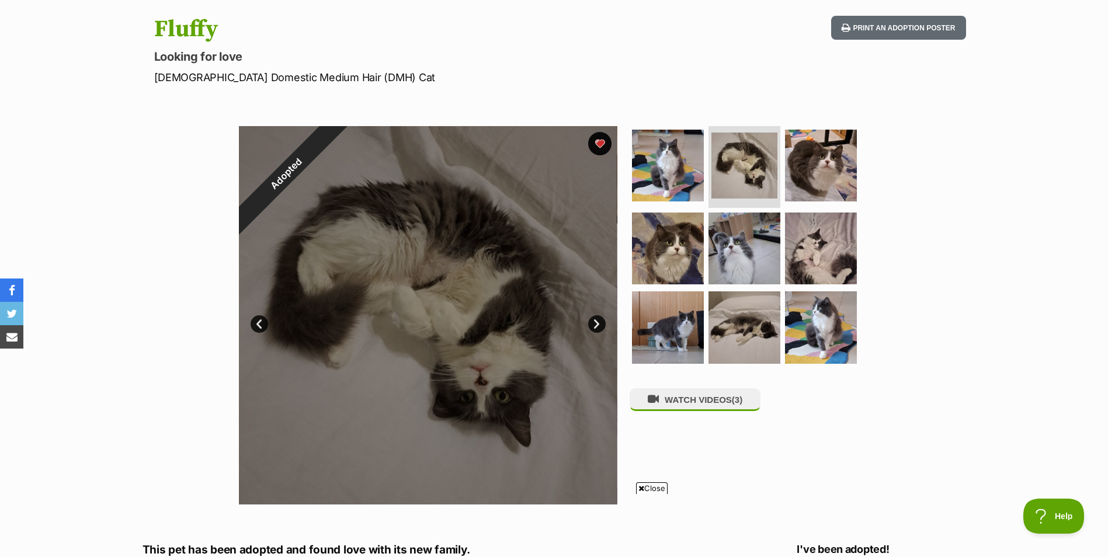
click at [597, 324] on link "Next" at bounding box center [597, 324] width 18 height 18
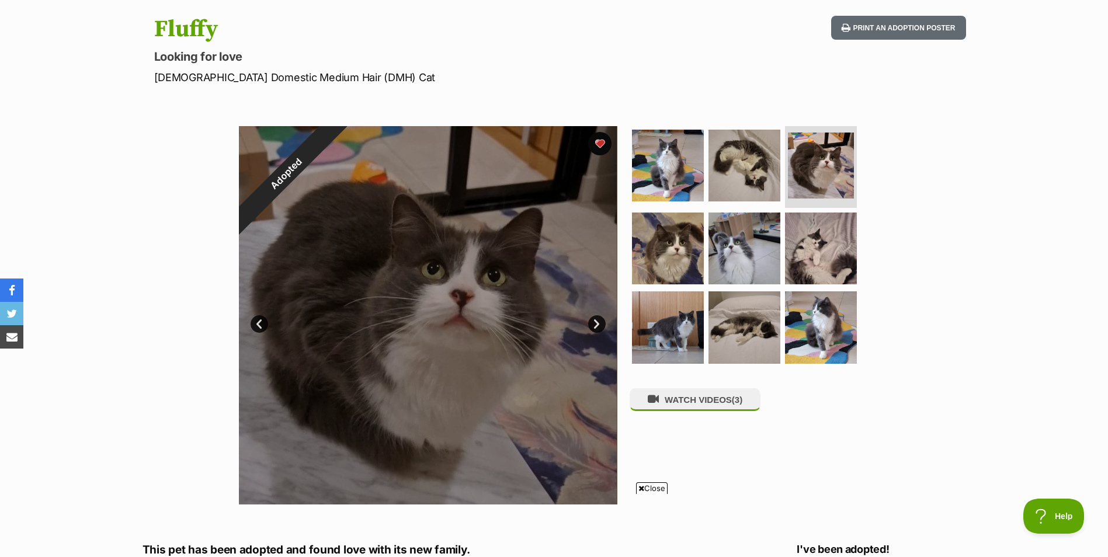
click at [597, 324] on link "Next" at bounding box center [597, 324] width 18 height 18
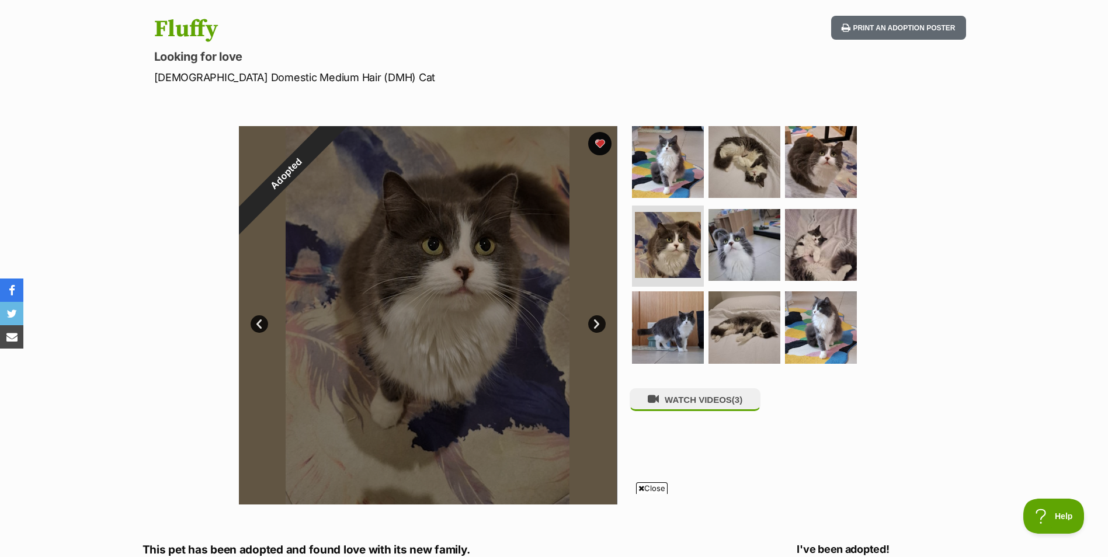
click at [597, 324] on link "Next" at bounding box center [597, 324] width 18 height 18
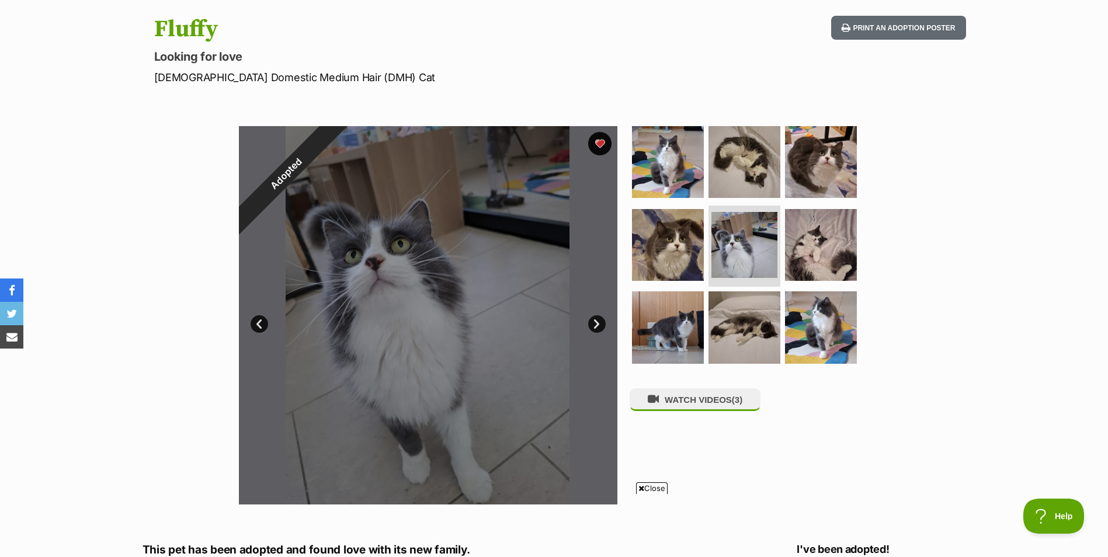
click at [597, 324] on link "Next" at bounding box center [597, 324] width 18 height 18
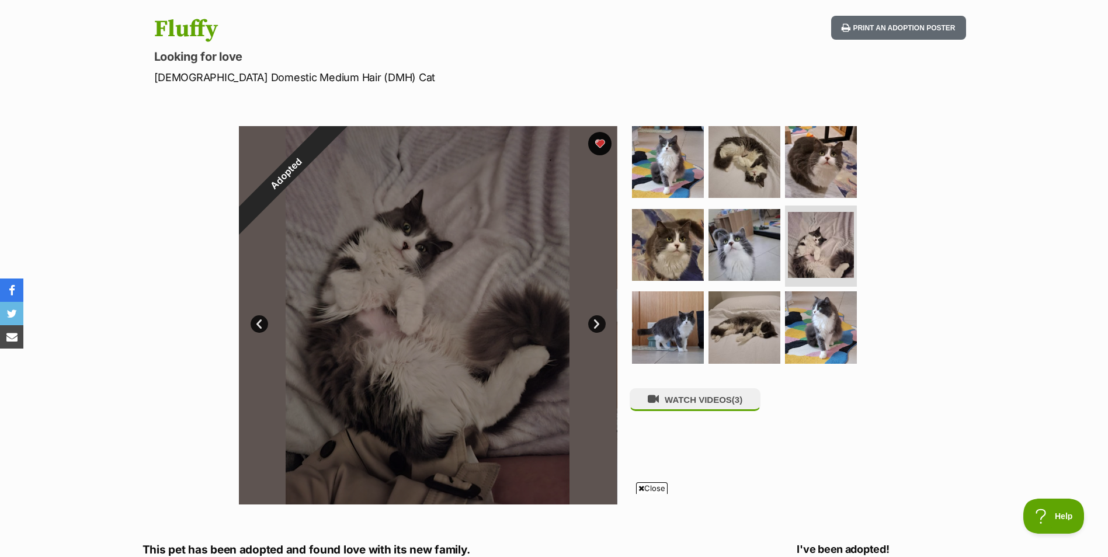
click at [597, 324] on link "Next" at bounding box center [597, 324] width 18 height 18
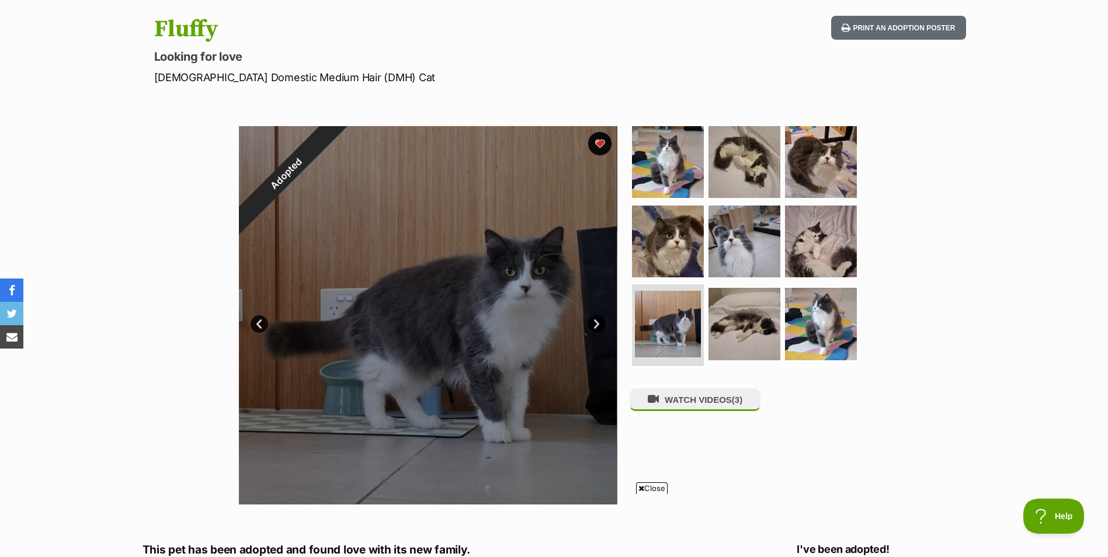
click at [597, 324] on link "Next" at bounding box center [597, 324] width 18 height 18
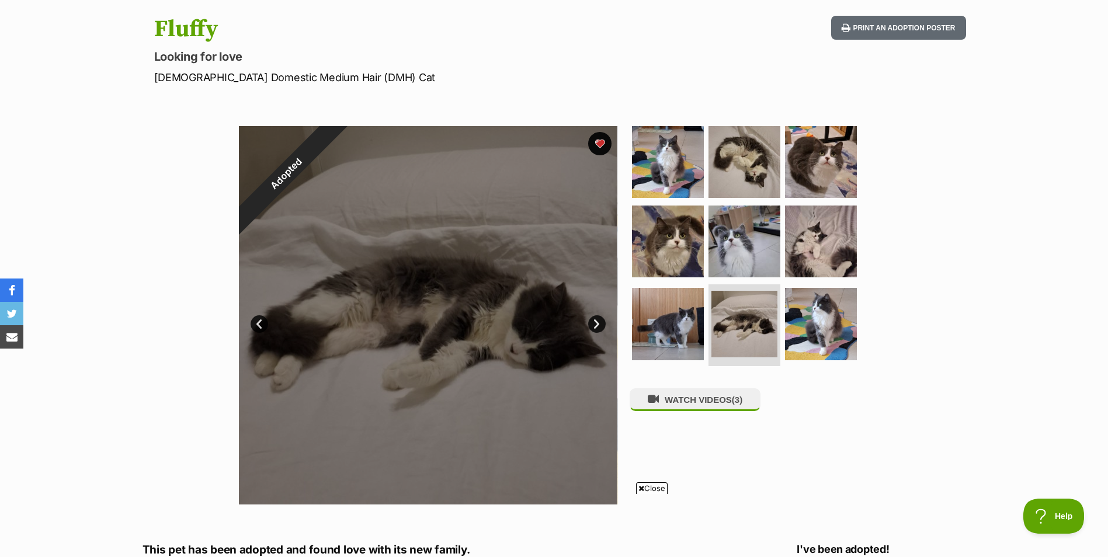
click at [597, 324] on link "Next" at bounding box center [597, 324] width 18 height 18
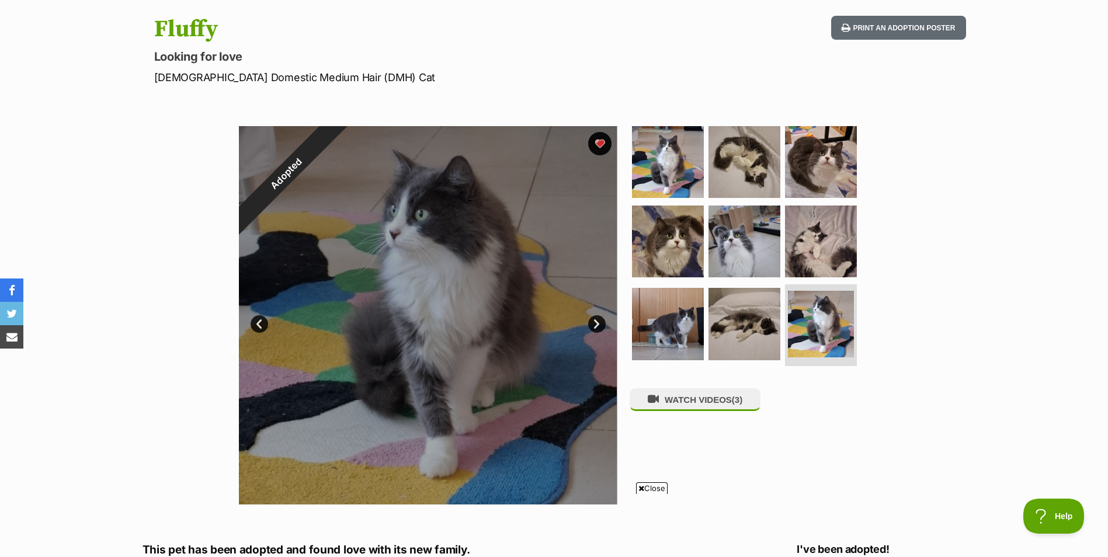
click at [597, 324] on link "Next" at bounding box center [597, 324] width 18 height 18
